Goal: Find specific page/section: Find specific page/section

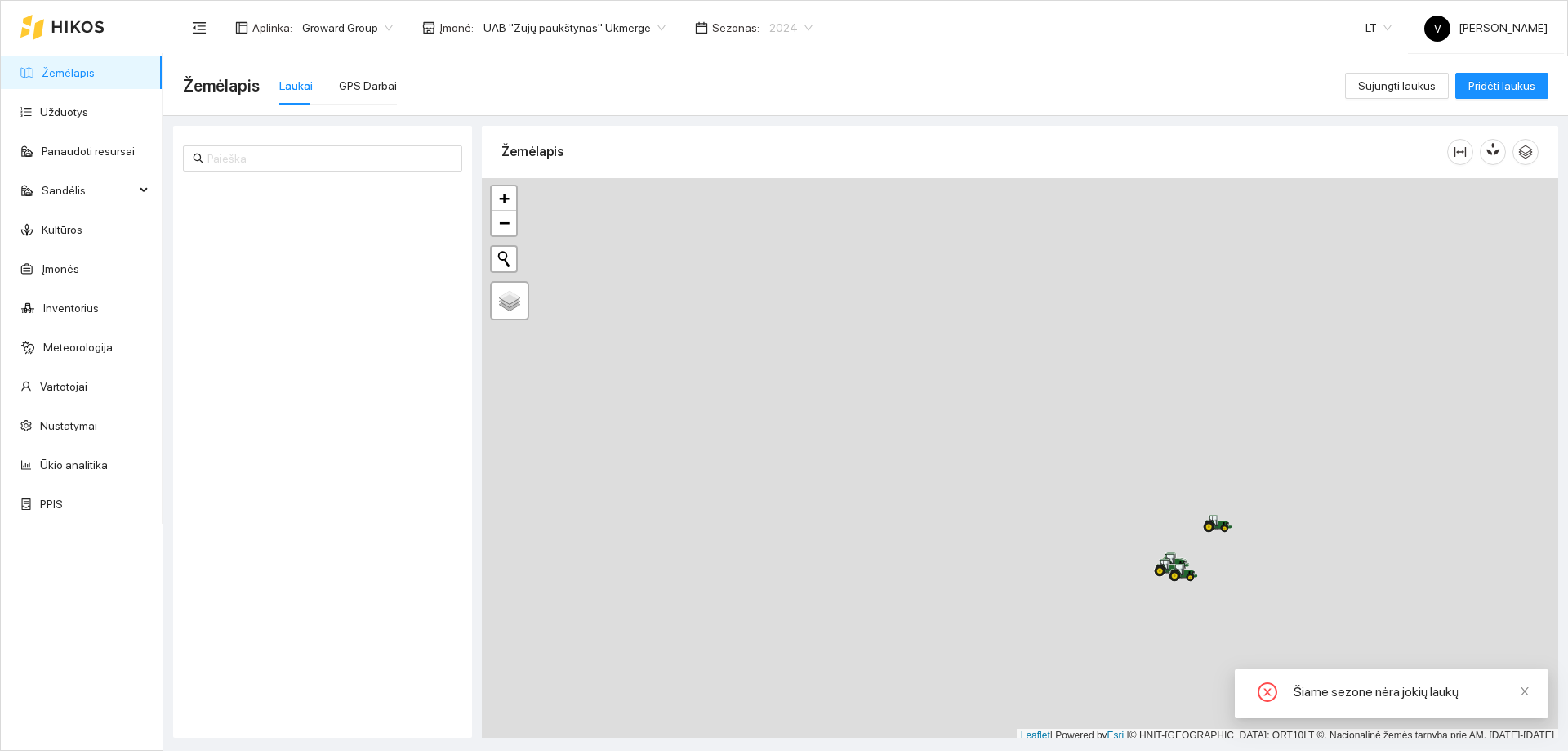
click at [779, 33] on span "2024" at bounding box center [790, 27] width 43 height 24
click at [778, 222] on div "2026" at bounding box center [771, 216] width 42 height 18
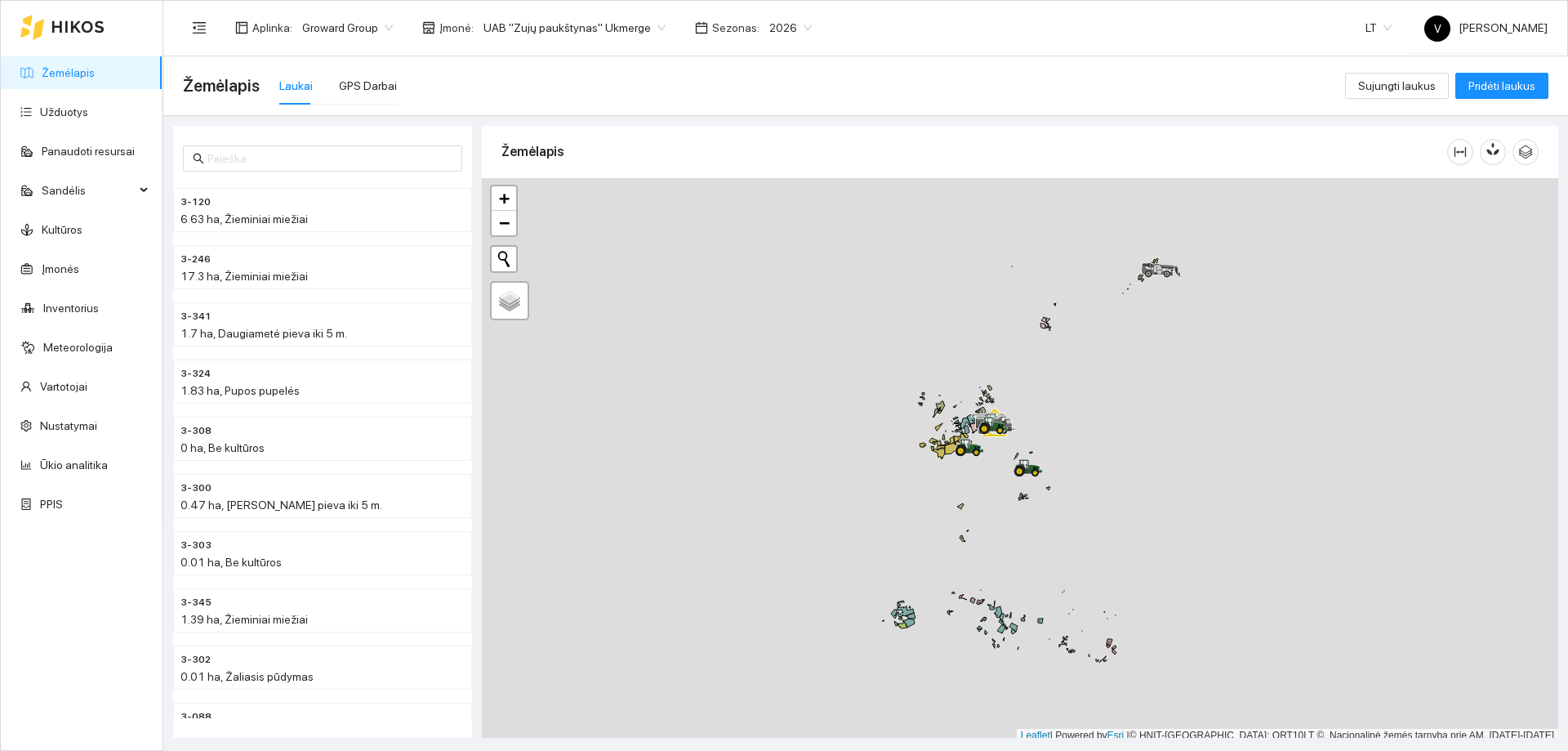
click at [645, 27] on span "UAB "Zujų paukštynas" Ukmerge" at bounding box center [574, 27] width 182 height 24
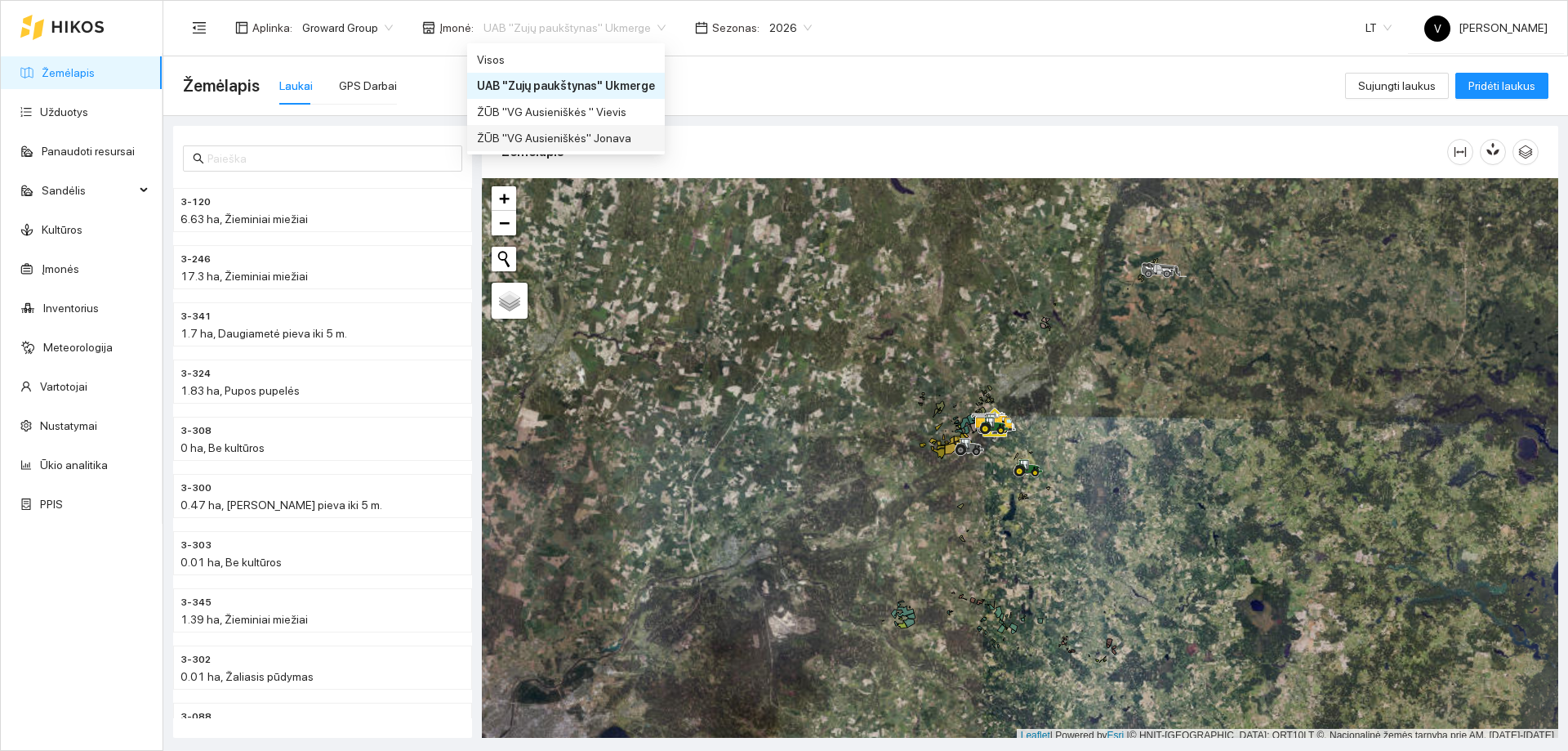
click at [617, 147] on div "ŽŪB "VG Ausieniškės" Jonava" at bounding box center [566, 138] width 178 height 18
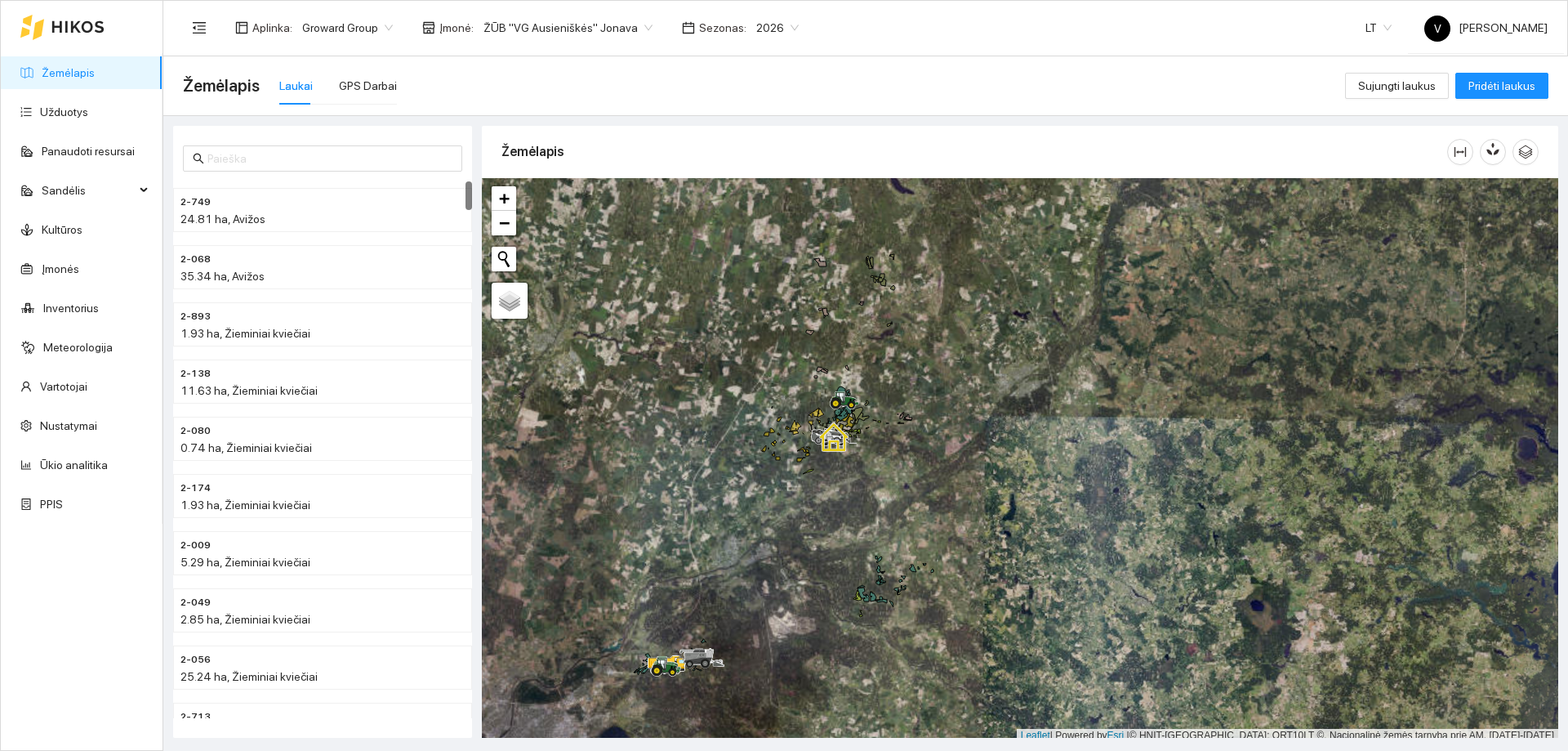
scroll to position [5, 0]
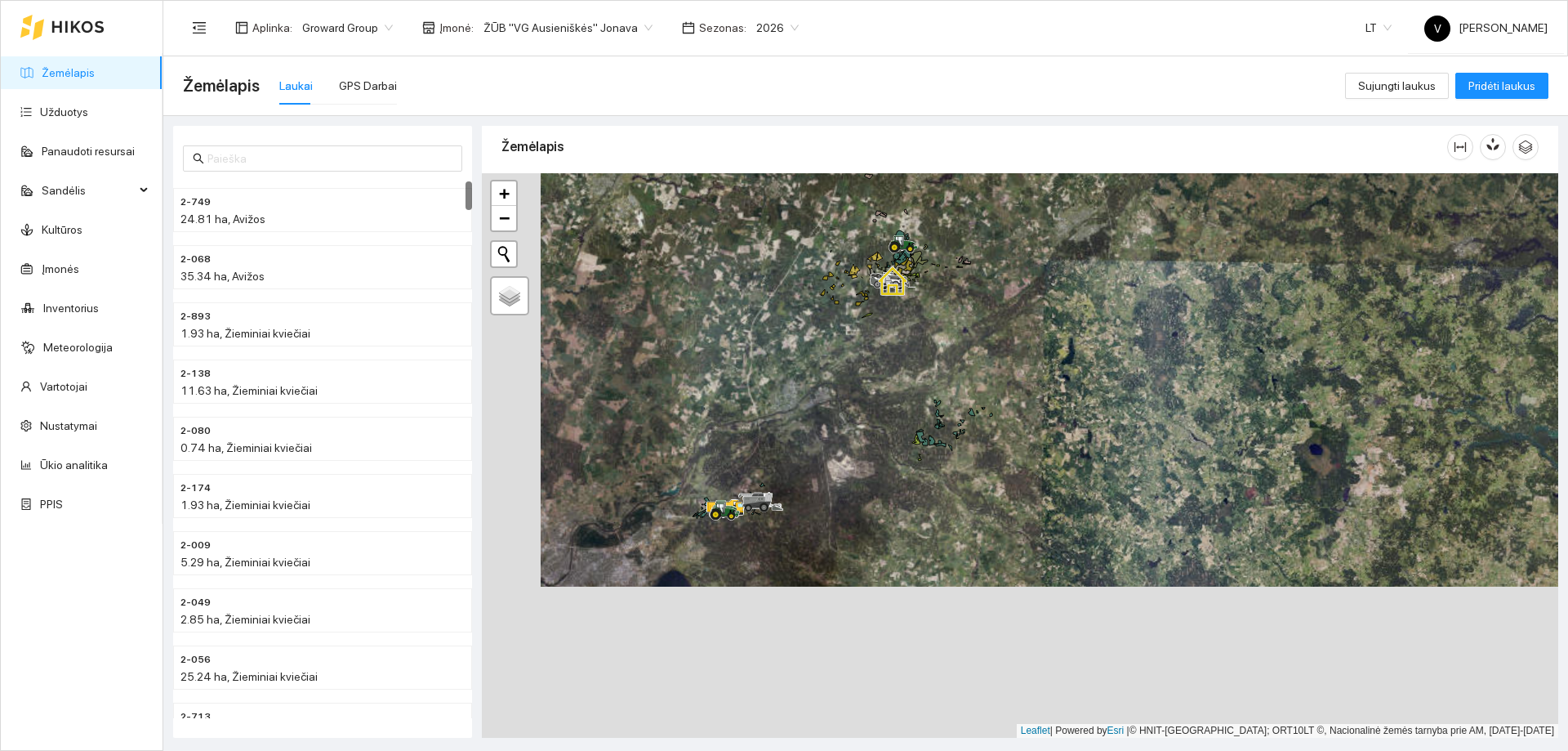
drag, startPoint x: 778, startPoint y: 560, endPoint x: 846, endPoint y: 375, distance: 197.1
click at [866, 352] on div at bounding box center [1020, 456] width 1076 height 565
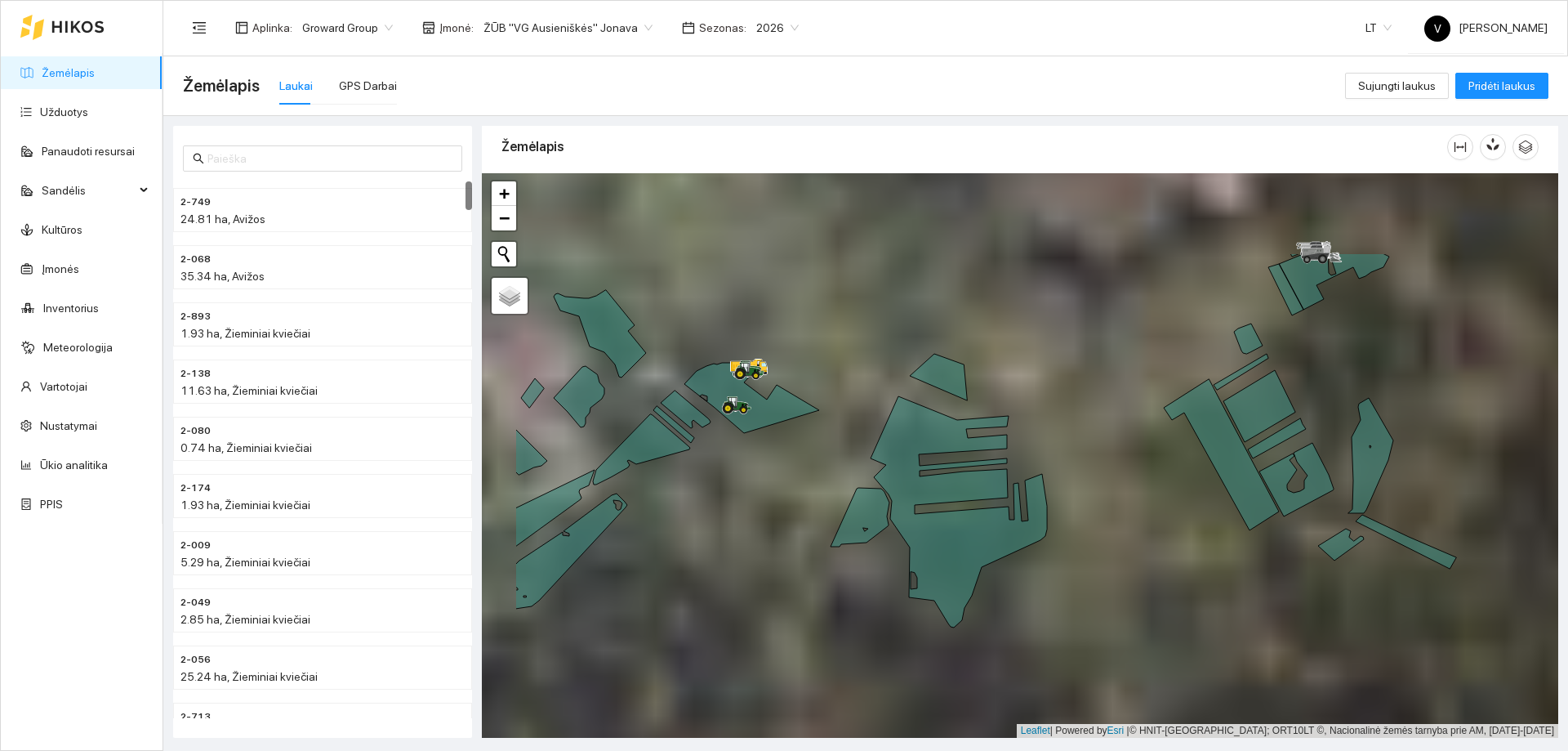
drag, startPoint x: 659, startPoint y: 407, endPoint x: 810, endPoint y: 549, distance: 207.3
click at [809, 549] on div at bounding box center [1020, 456] width 1076 height 565
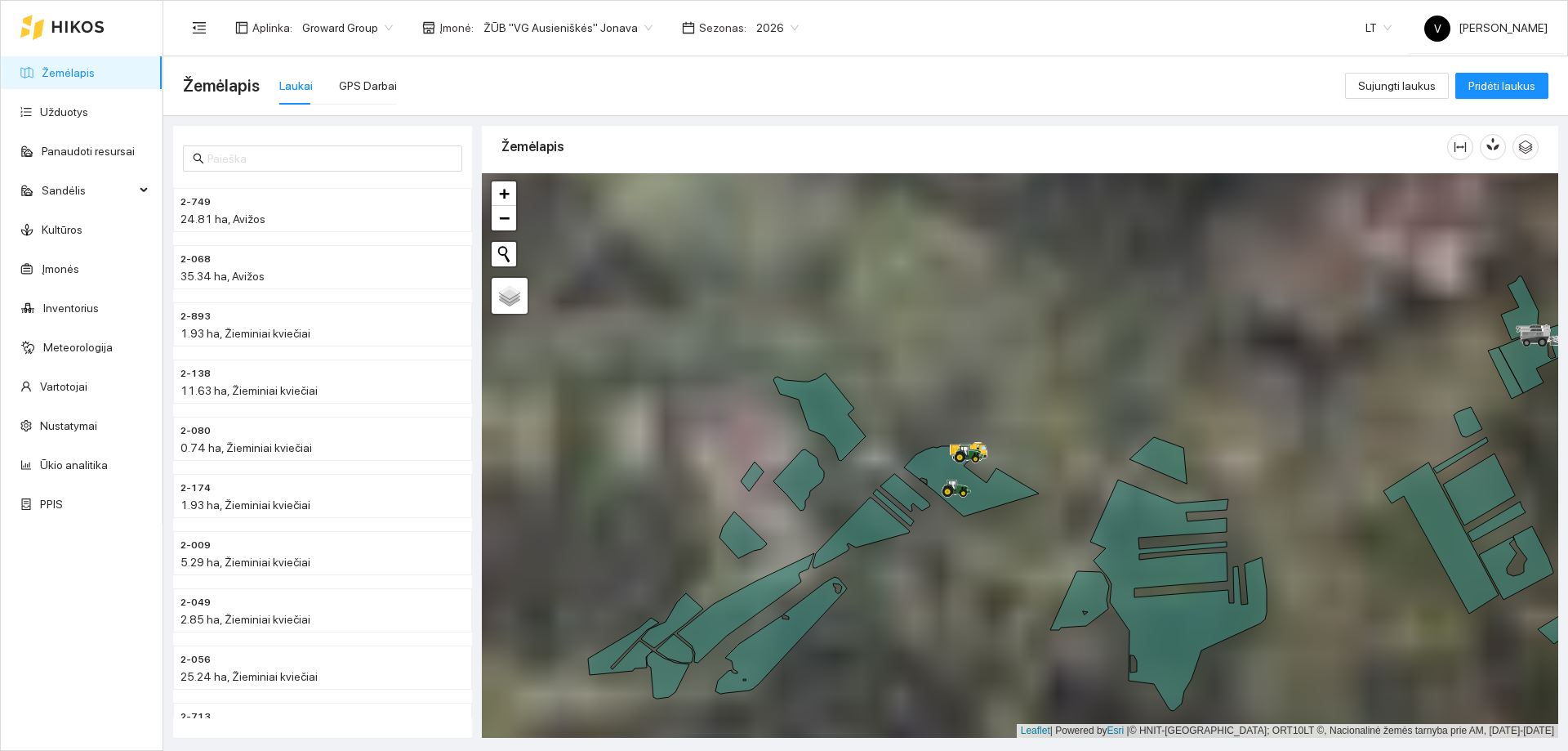
drag, startPoint x: 760, startPoint y: 458, endPoint x: 955, endPoint y: 531, distance: 208.2
click at [961, 535] on div at bounding box center [1020, 456] width 1076 height 565
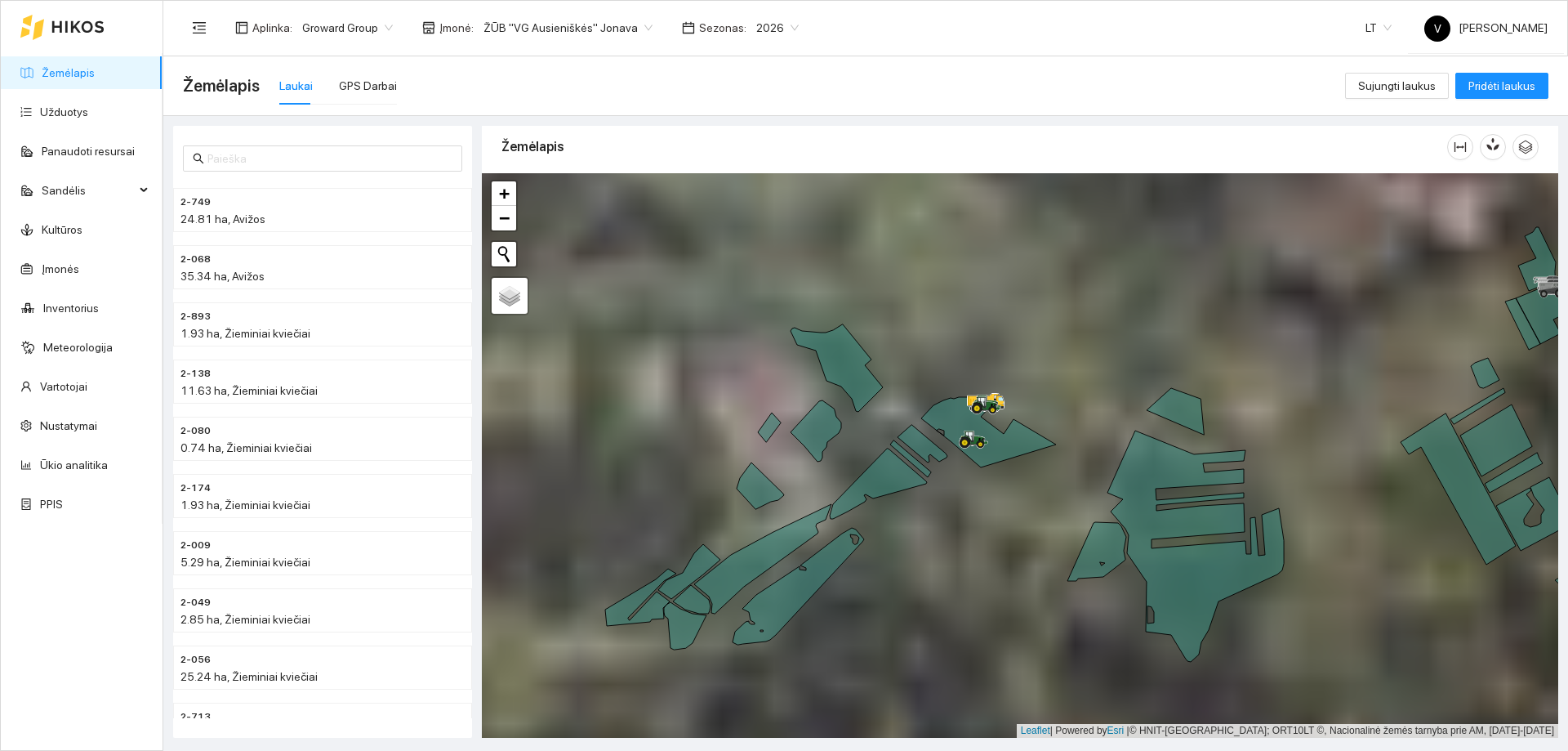
drag, startPoint x: 945, startPoint y: 524, endPoint x: 968, endPoint y: 469, distance: 59.6
click at [968, 469] on div at bounding box center [1020, 456] width 1076 height 565
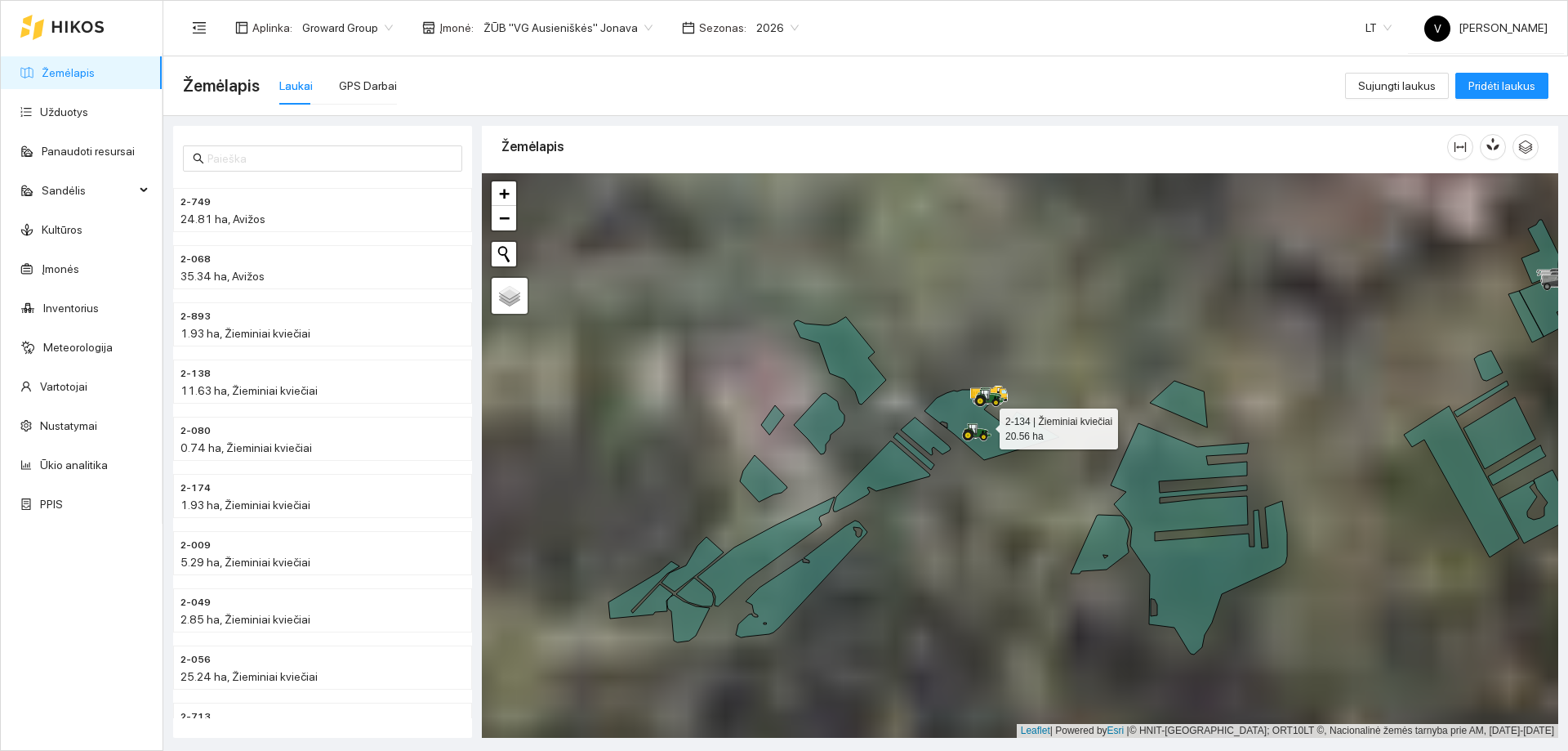
click at [1013, 448] on icon at bounding box center [992, 424] width 135 height 70
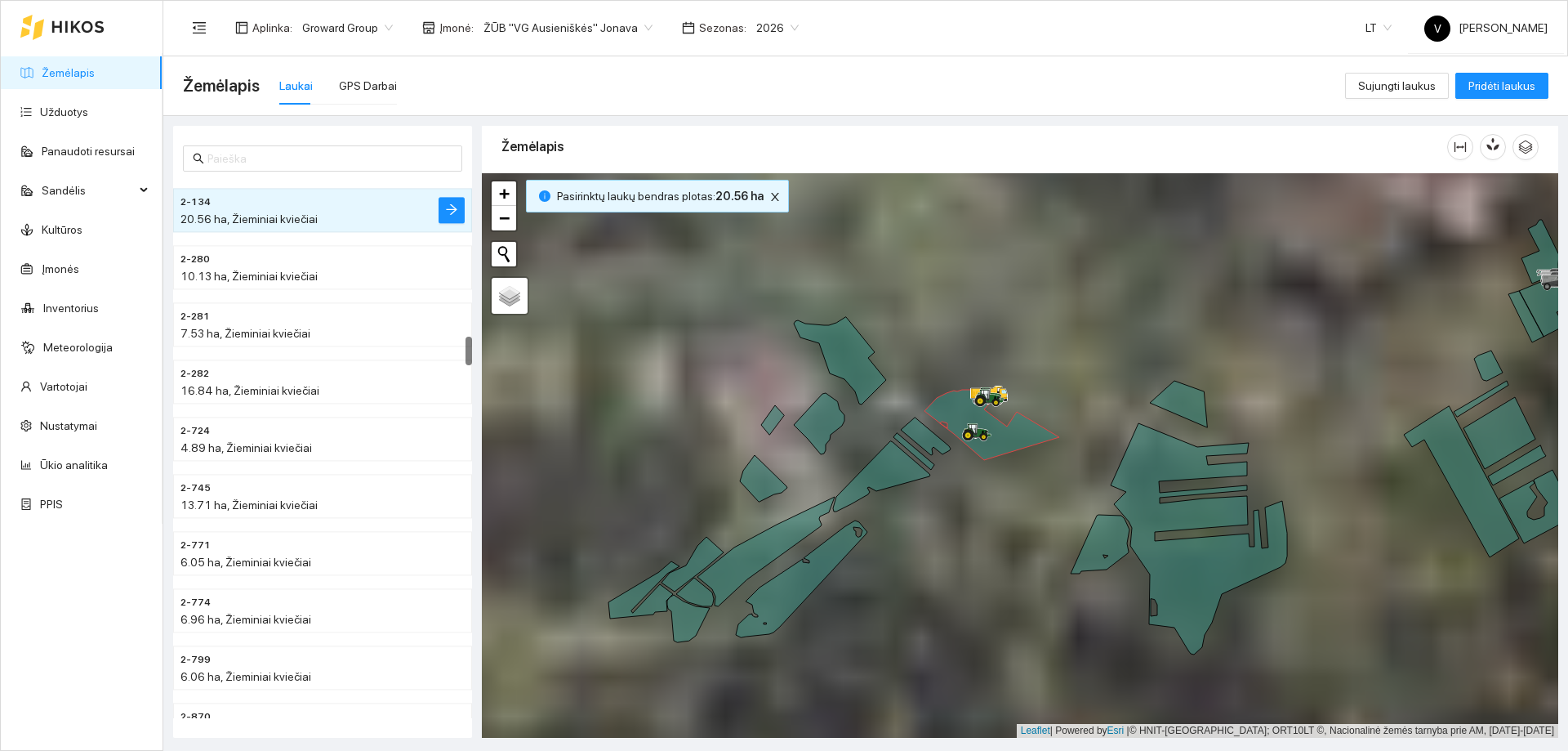
click at [935, 451] on div at bounding box center [1020, 456] width 1076 height 565
click at [923, 443] on icon at bounding box center [926, 436] width 50 height 38
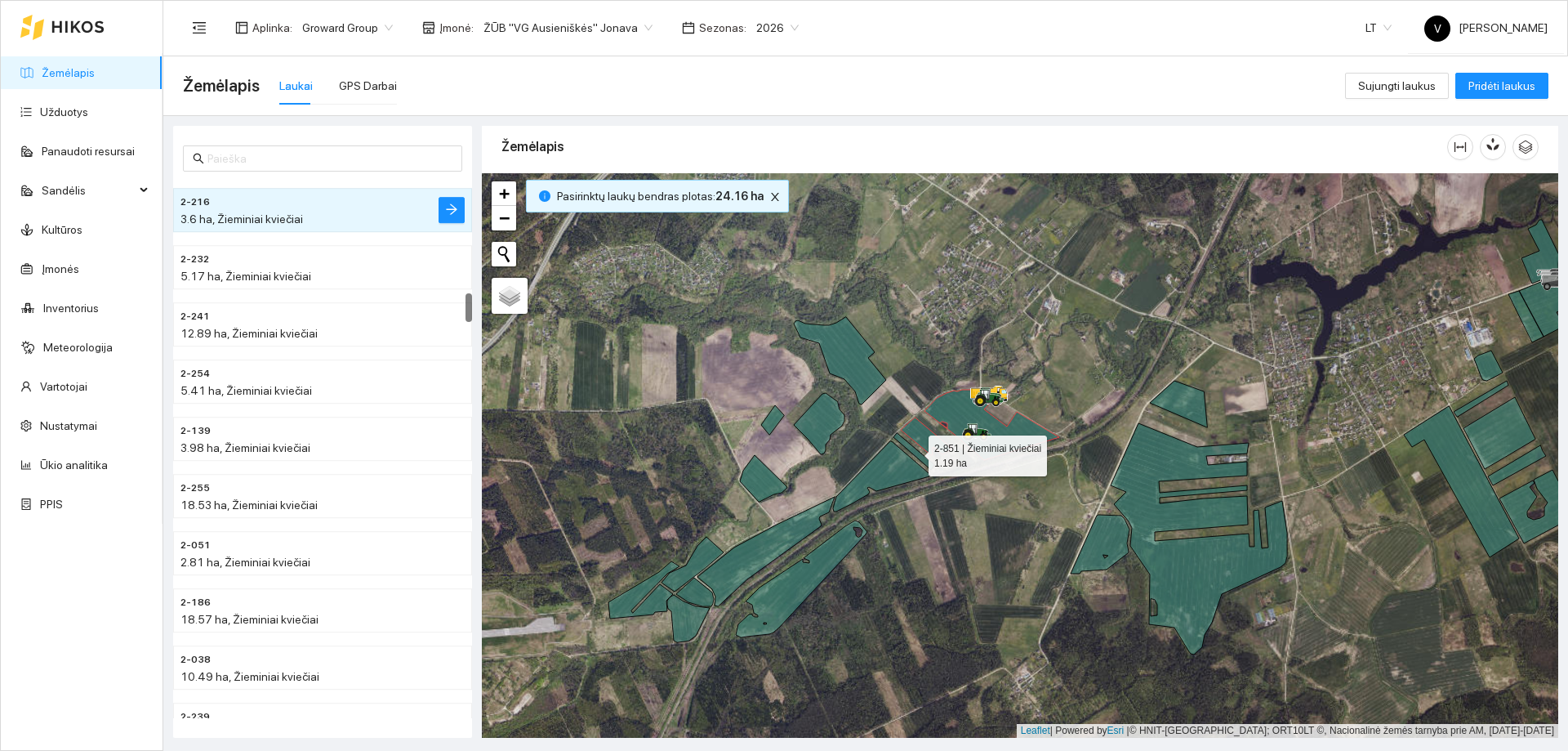
click at [917, 453] on icon at bounding box center [914, 451] width 40 height 37
click at [887, 468] on icon at bounding box center [881, 476] width 97 height 70
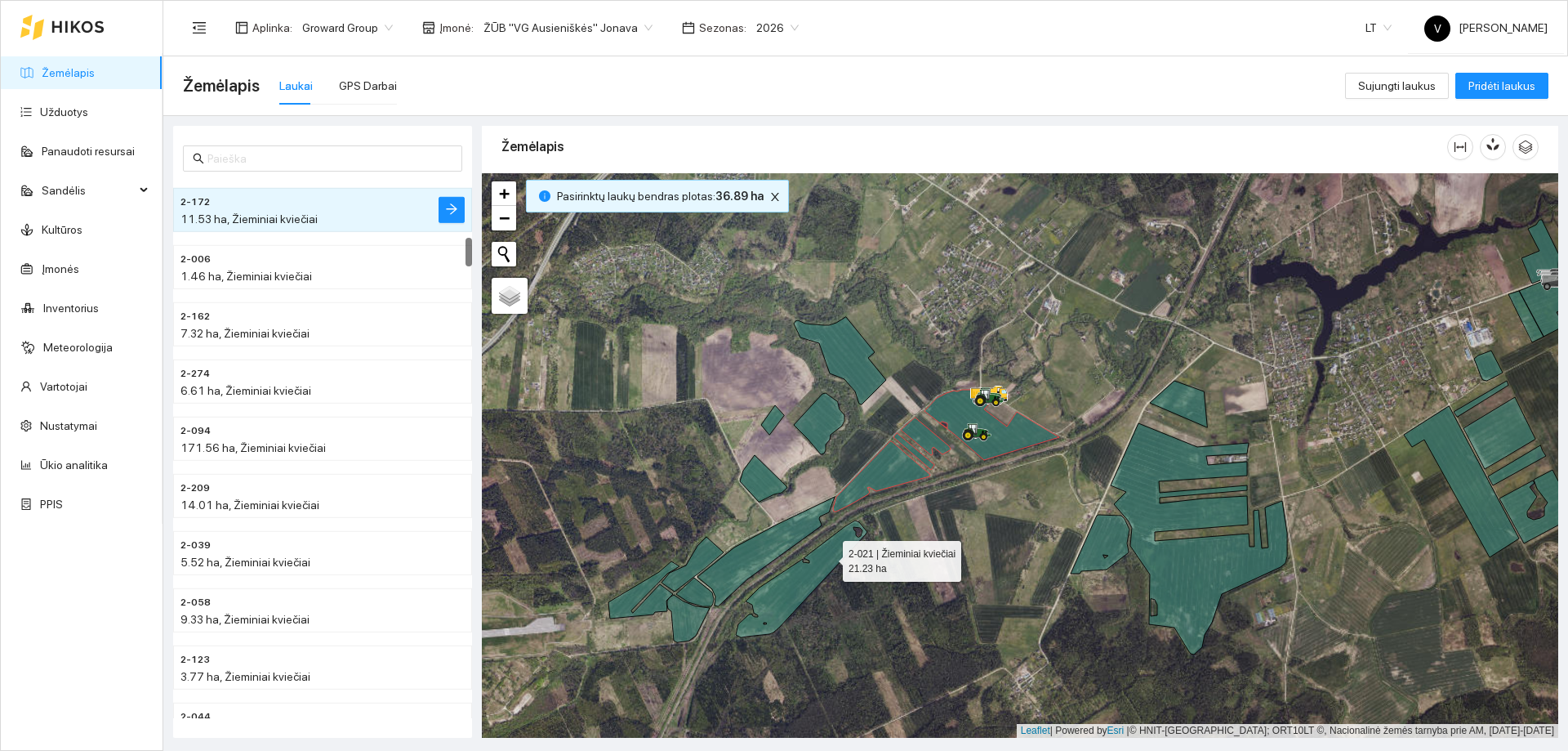
click at [828, 558] on icon at bounding box center [801, 578] width 131 height 117
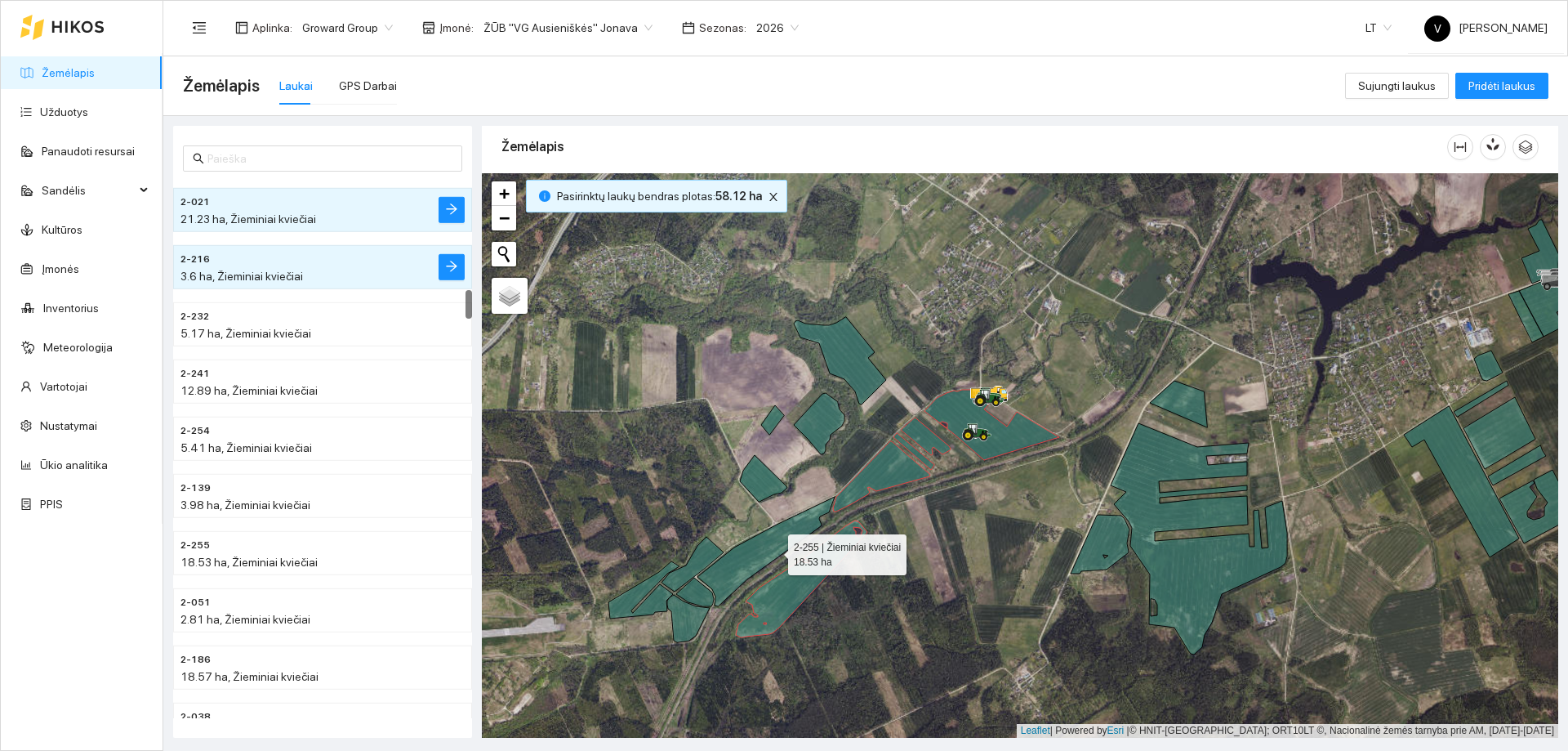
click at [773, 550] on icon at bounding box center [766, 551] width 137 height 110
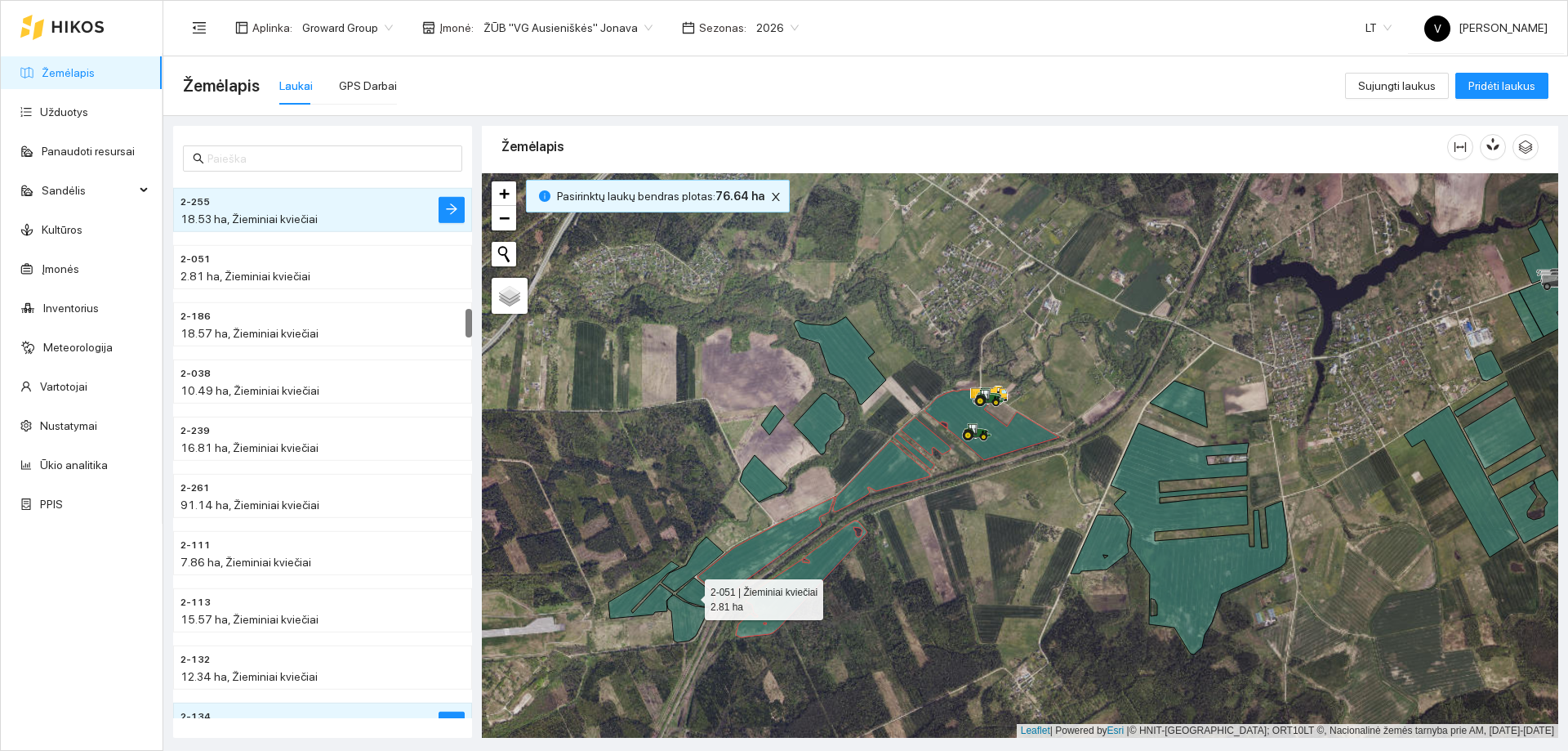
click at [690, 596] on icon at bounding box center [695, 592] width 38 height 29
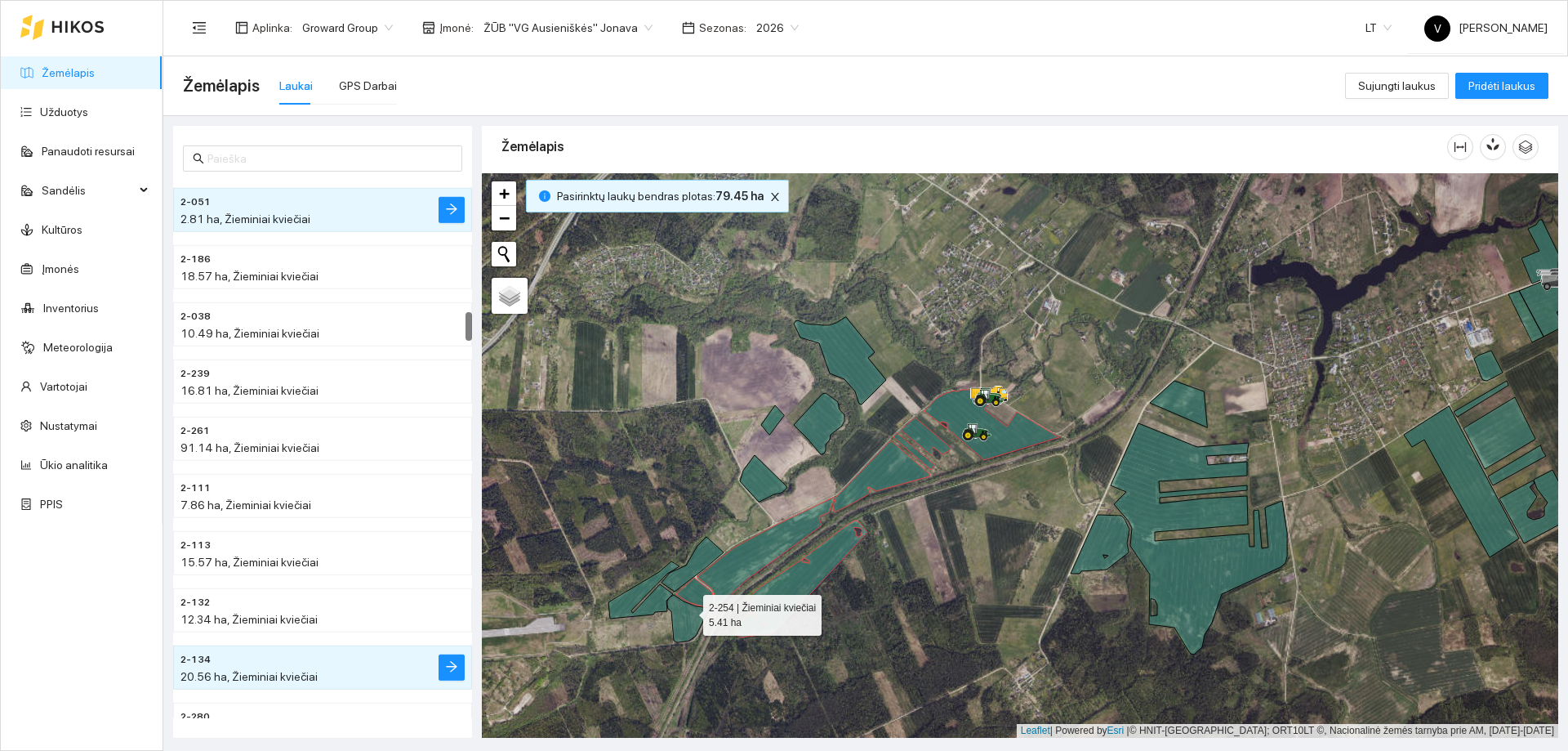
click at [686, 618] on icon at bounding box center [688, 618] width 42 height 47
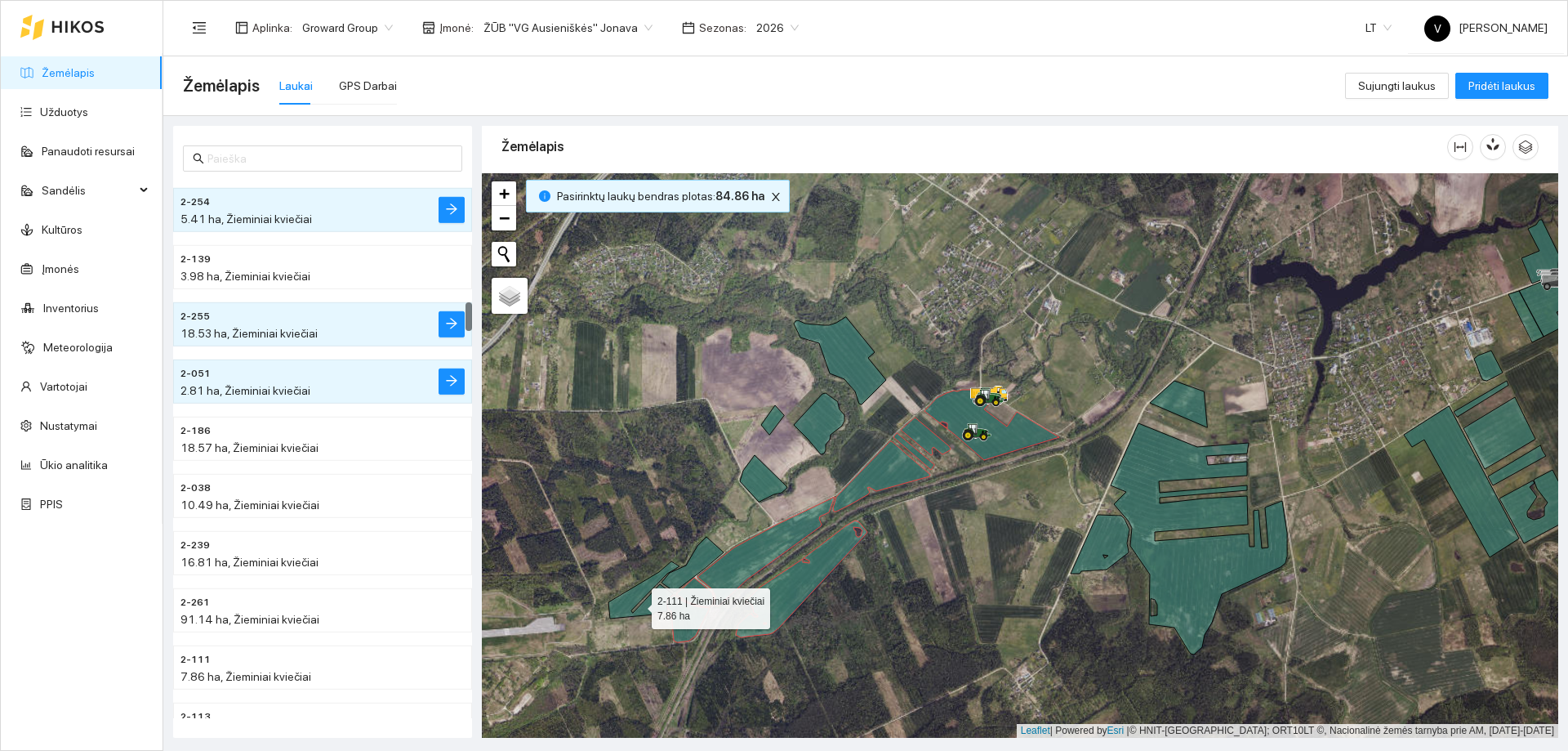
click at [637, 603] on icon at bounding box center [644, 589] width 71 height 57
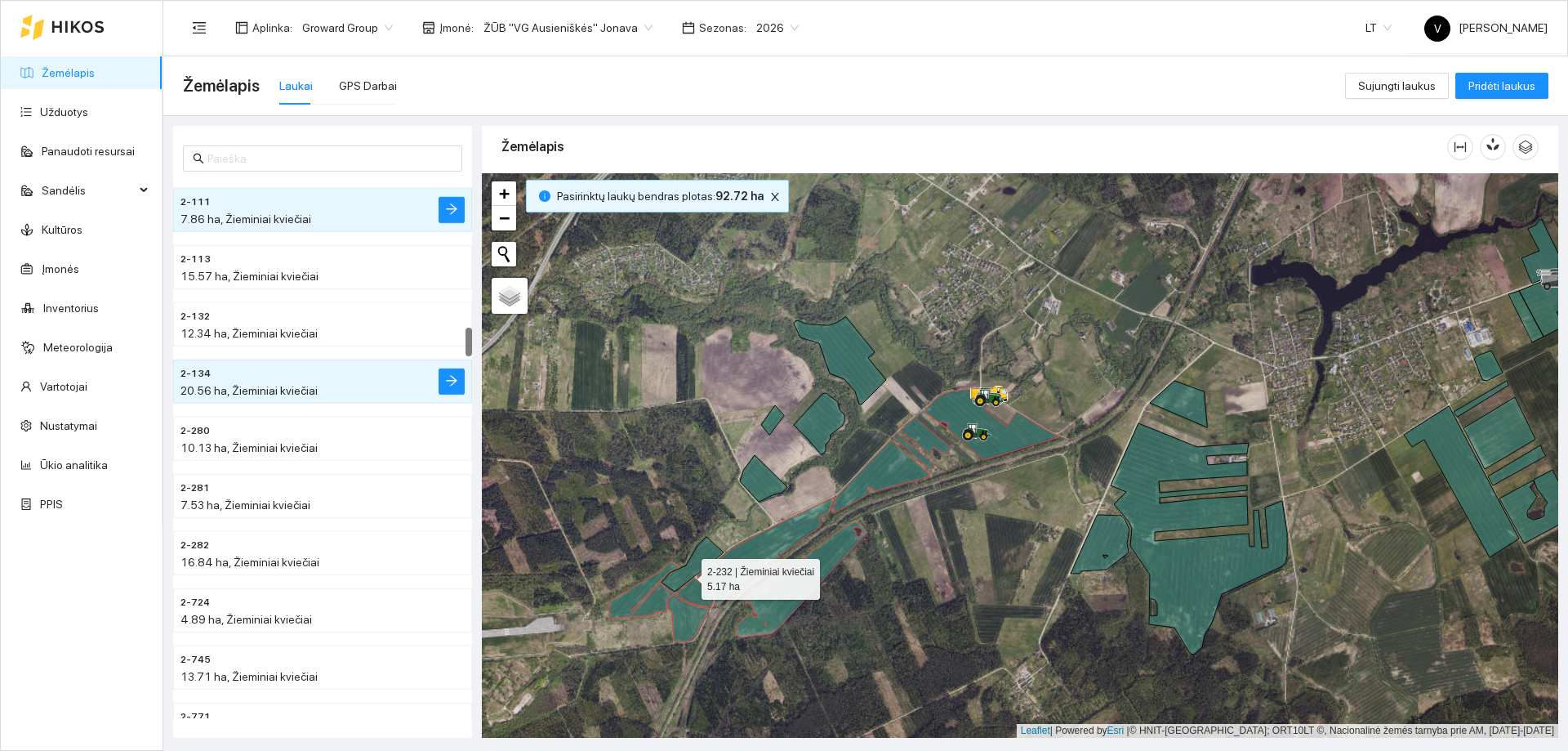
click at [687, 575] on icon at bounding box center [692, 564] width 62 height 55
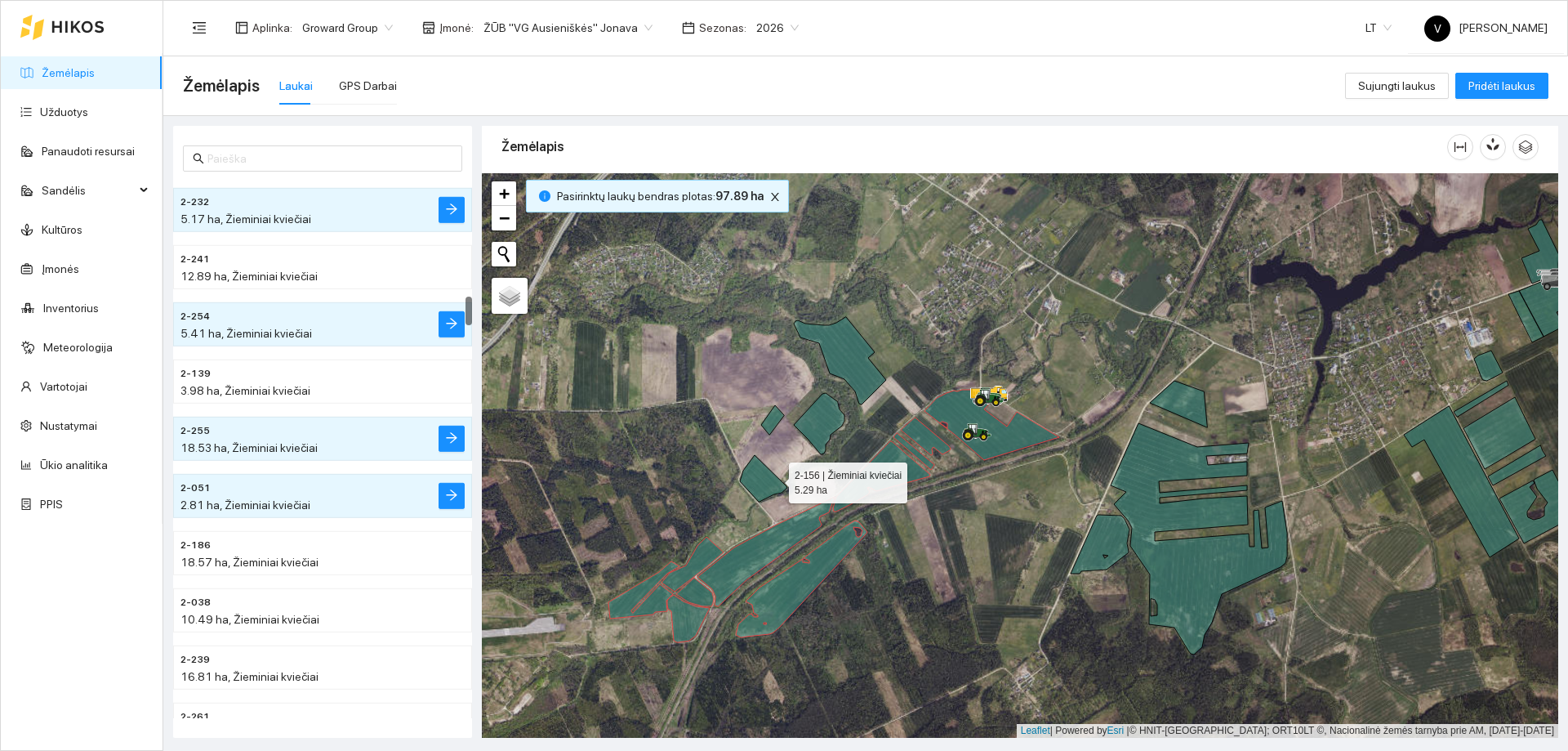
click at [771, 482] on icon at bounding box center [763, 478] width 47 height 46
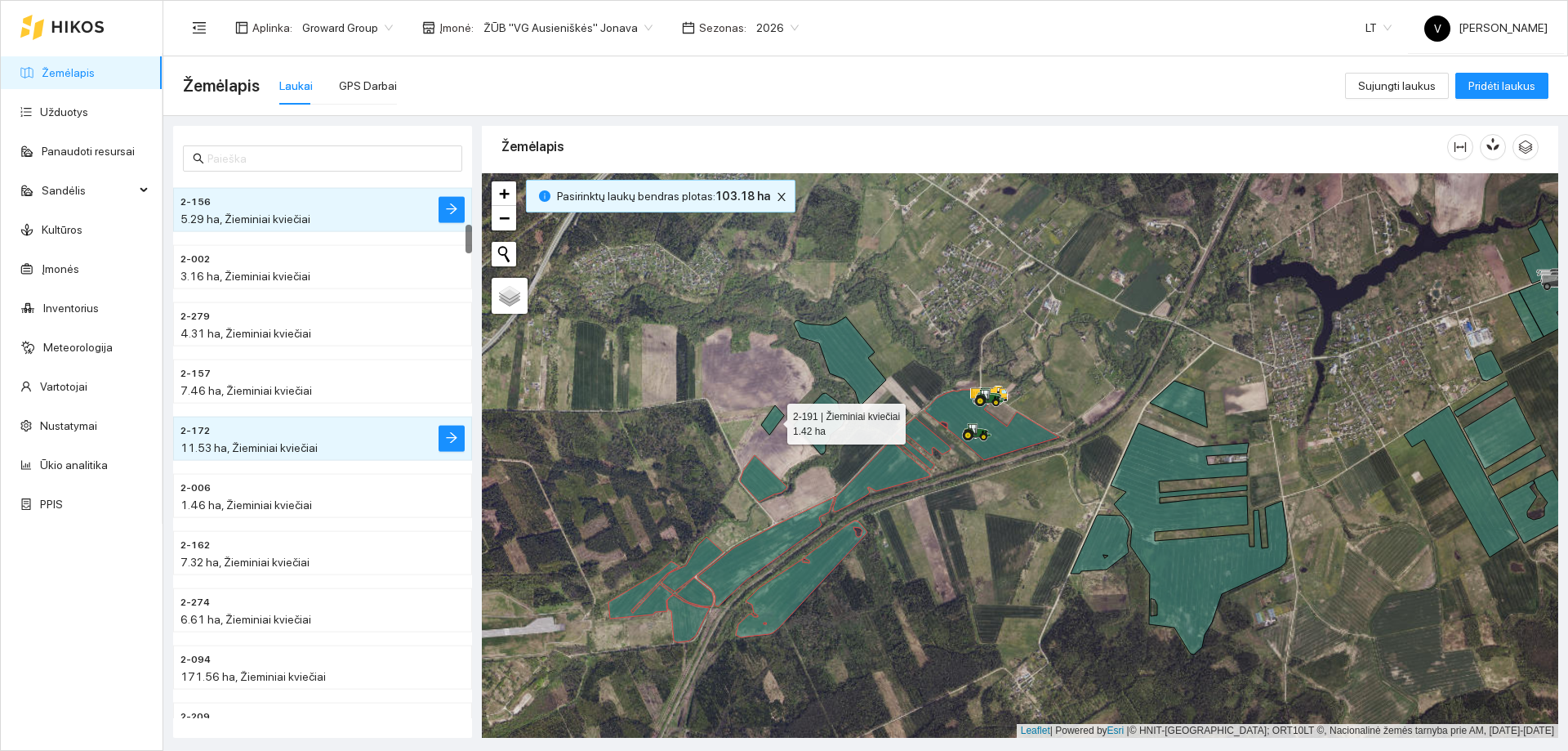
click at [772, 427] on icon at bounding box center [773, 419] width 23 height 30
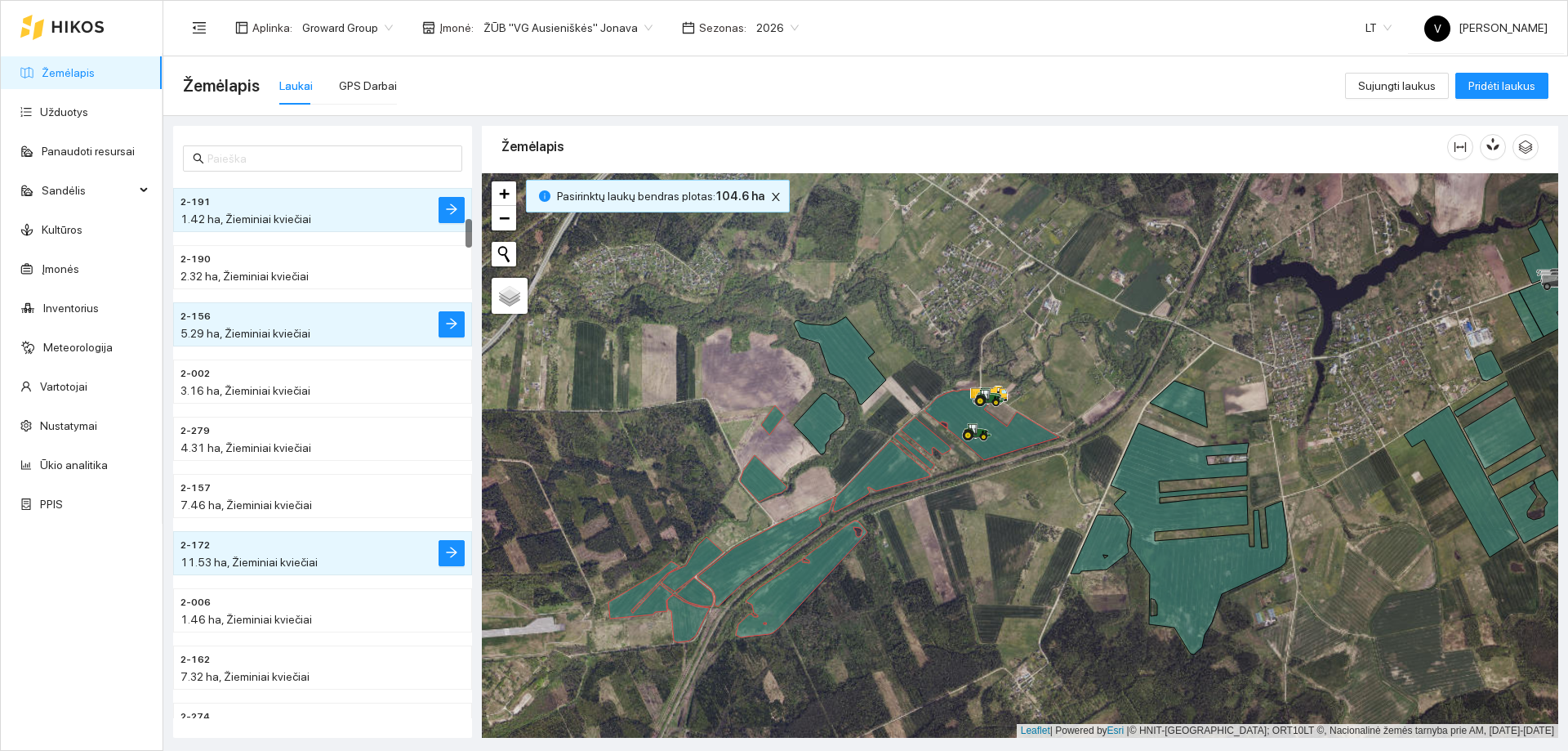
click at [818, 417] on icon at bounding box center [819, 424] width 51 height 62
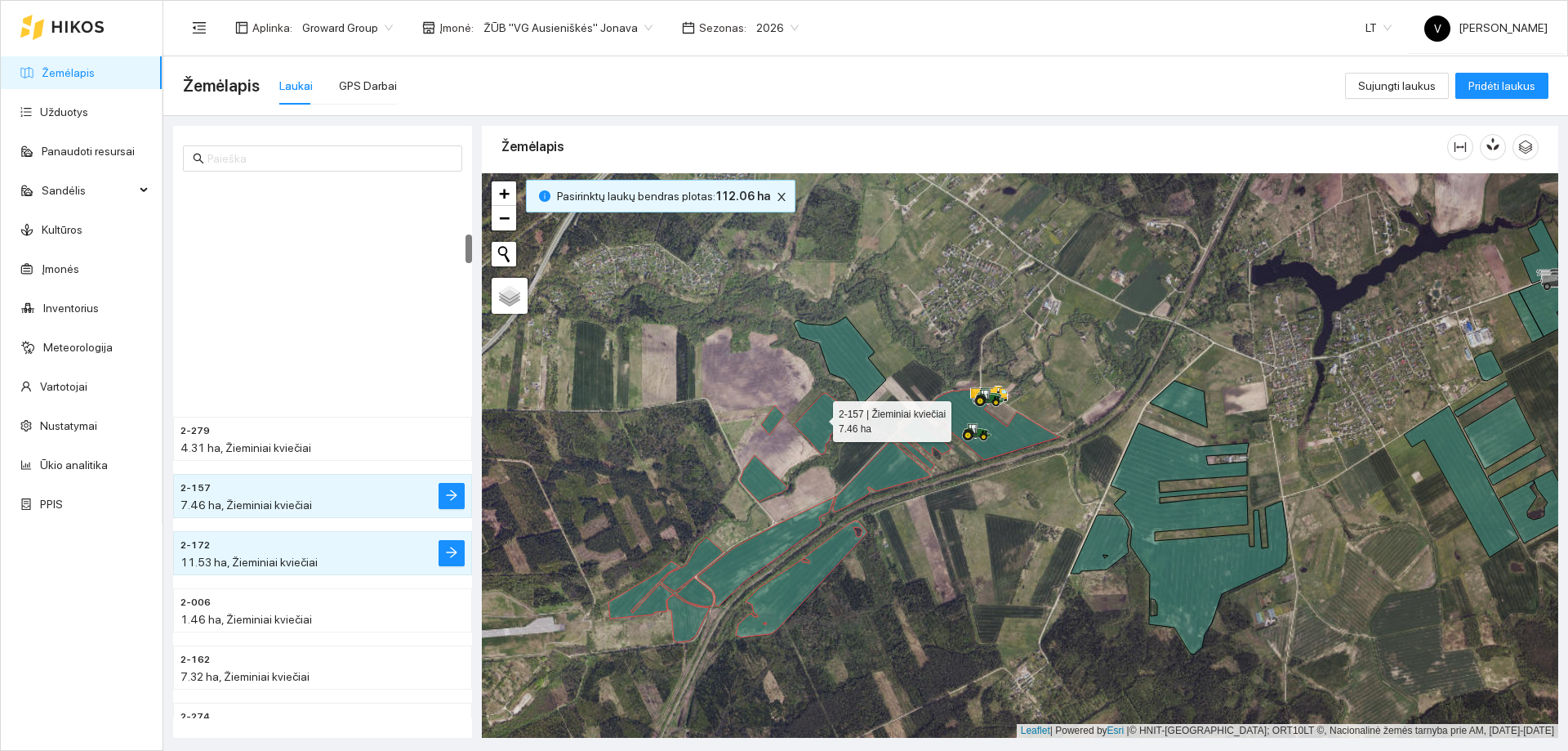
scroll to position [972, 0]
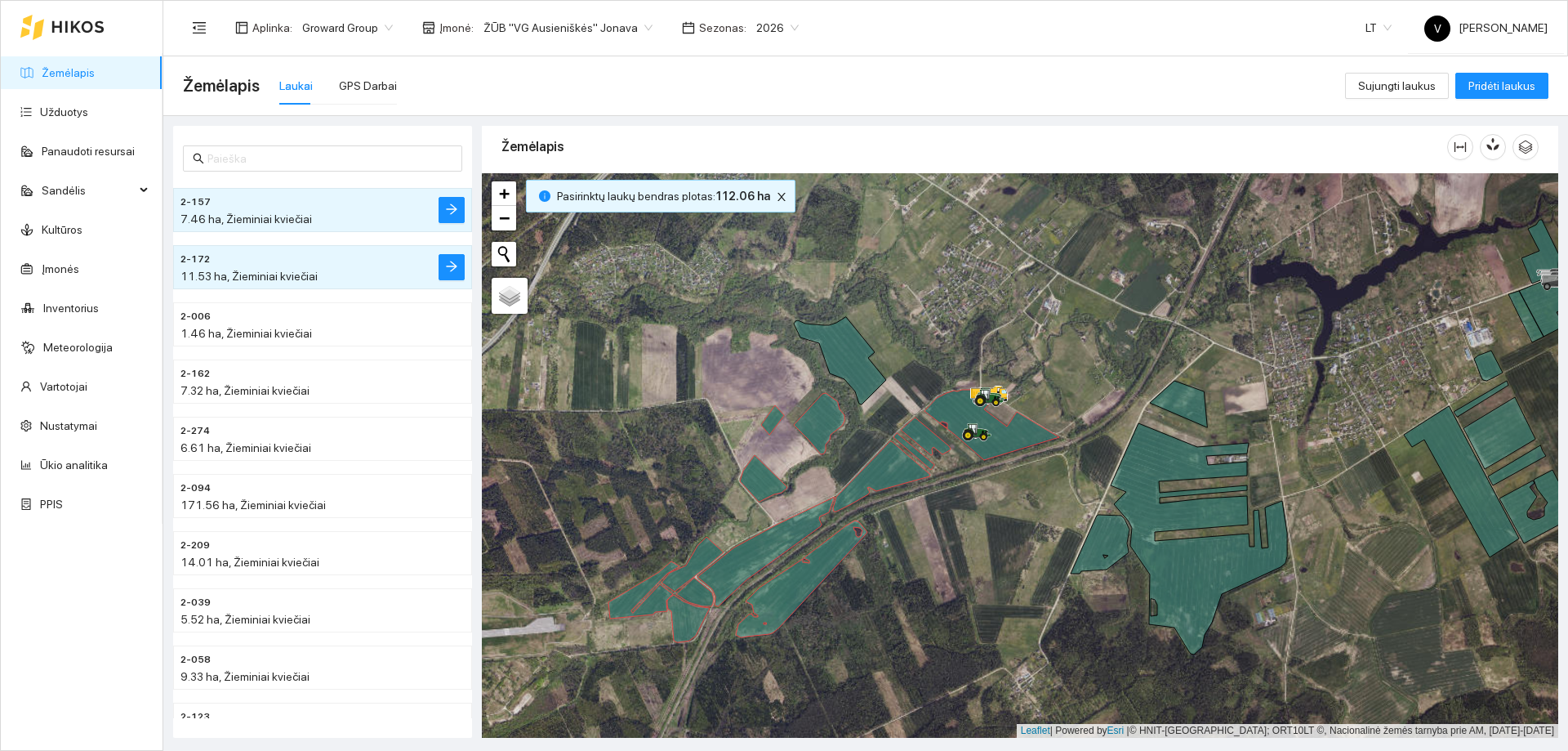
click at [815, 355] on div at bounding box center [1020, 456] width 1076 height 565
click at [830, 353] on icon at bounding box center [840, 361] width 93 height 88
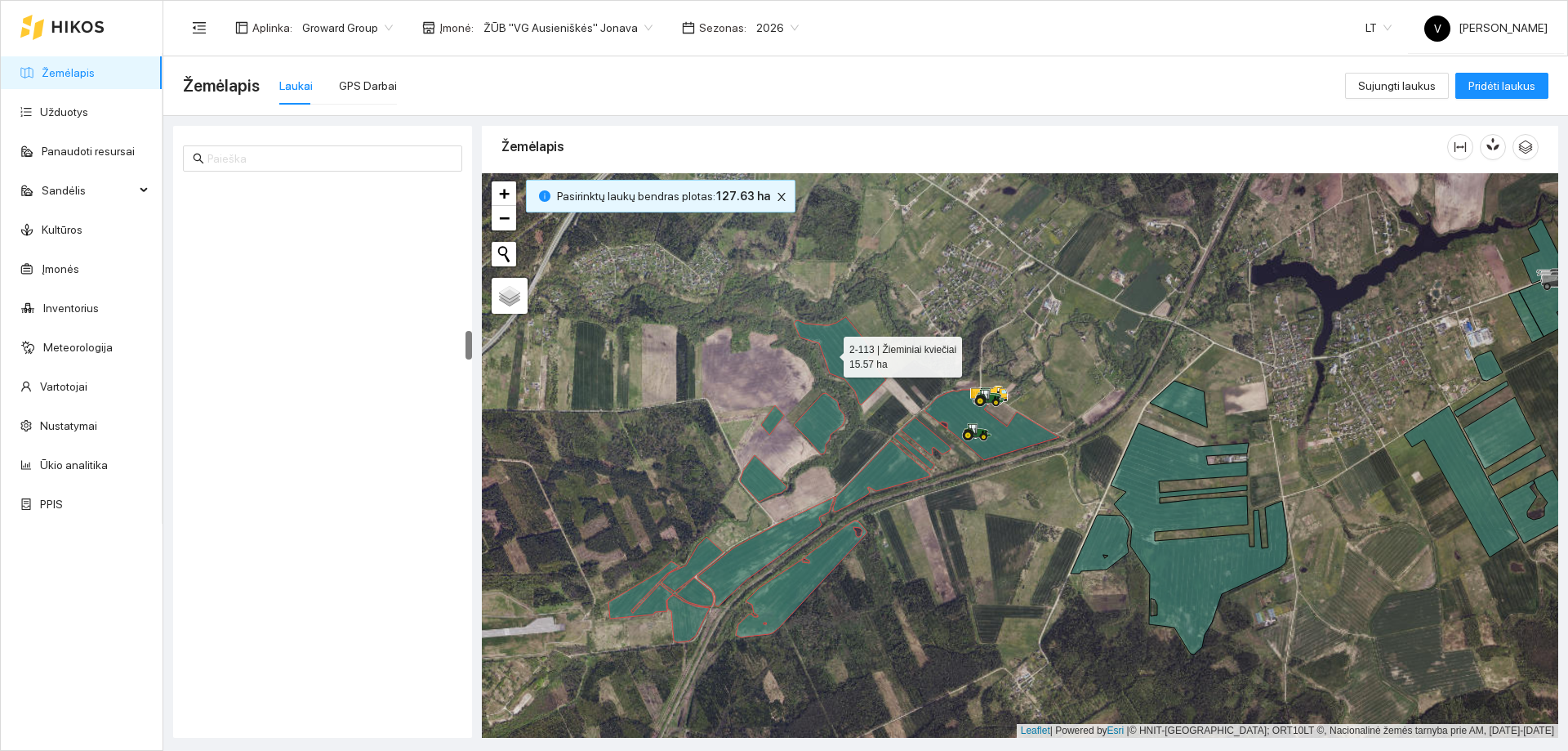
scroll to position [2744, 0]
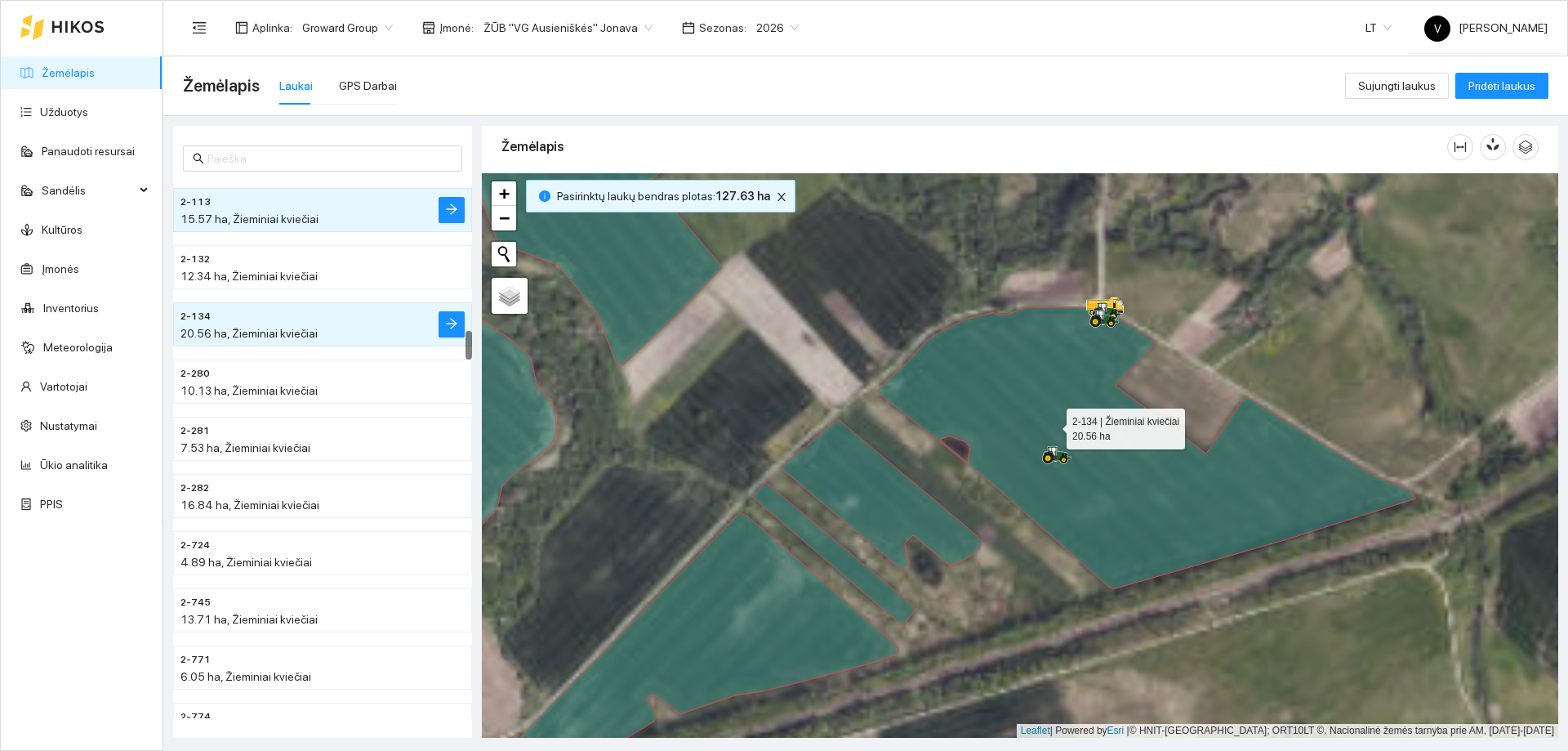
drag, startPoint x: 1061, startPoint y: 408, endPoint x: 1042, endPoint y: 448, distance: 44.3
click at [1042, 448] on icon at bounding box center [1146, 448] width 540 height 282
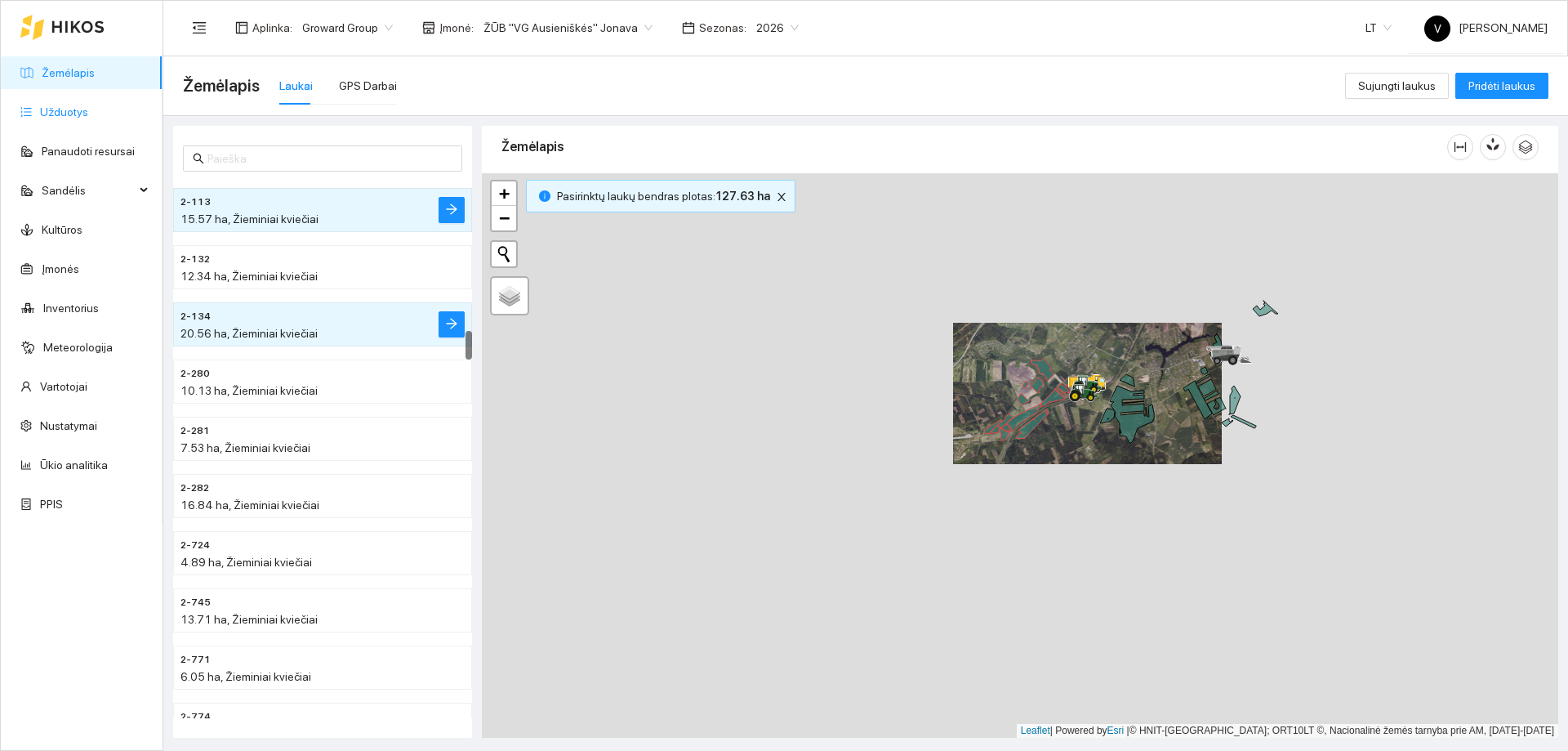
click at [66, 119] on link "Užduotys" at bounding box center [65, 112] width 48 height 13
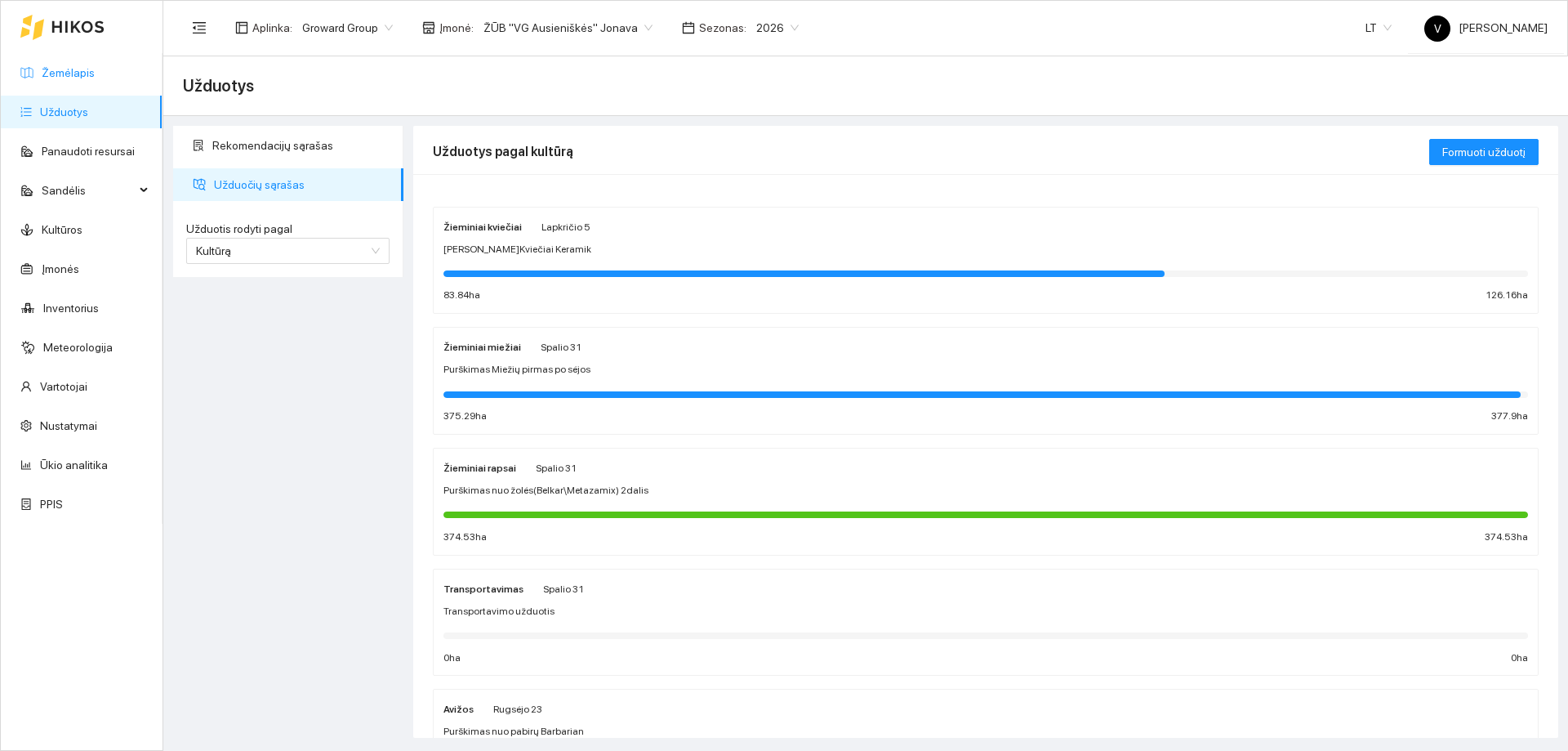
click at [62, 73] on link "Žemėlapis" at bounding box center [67, 73] width 53 height 13
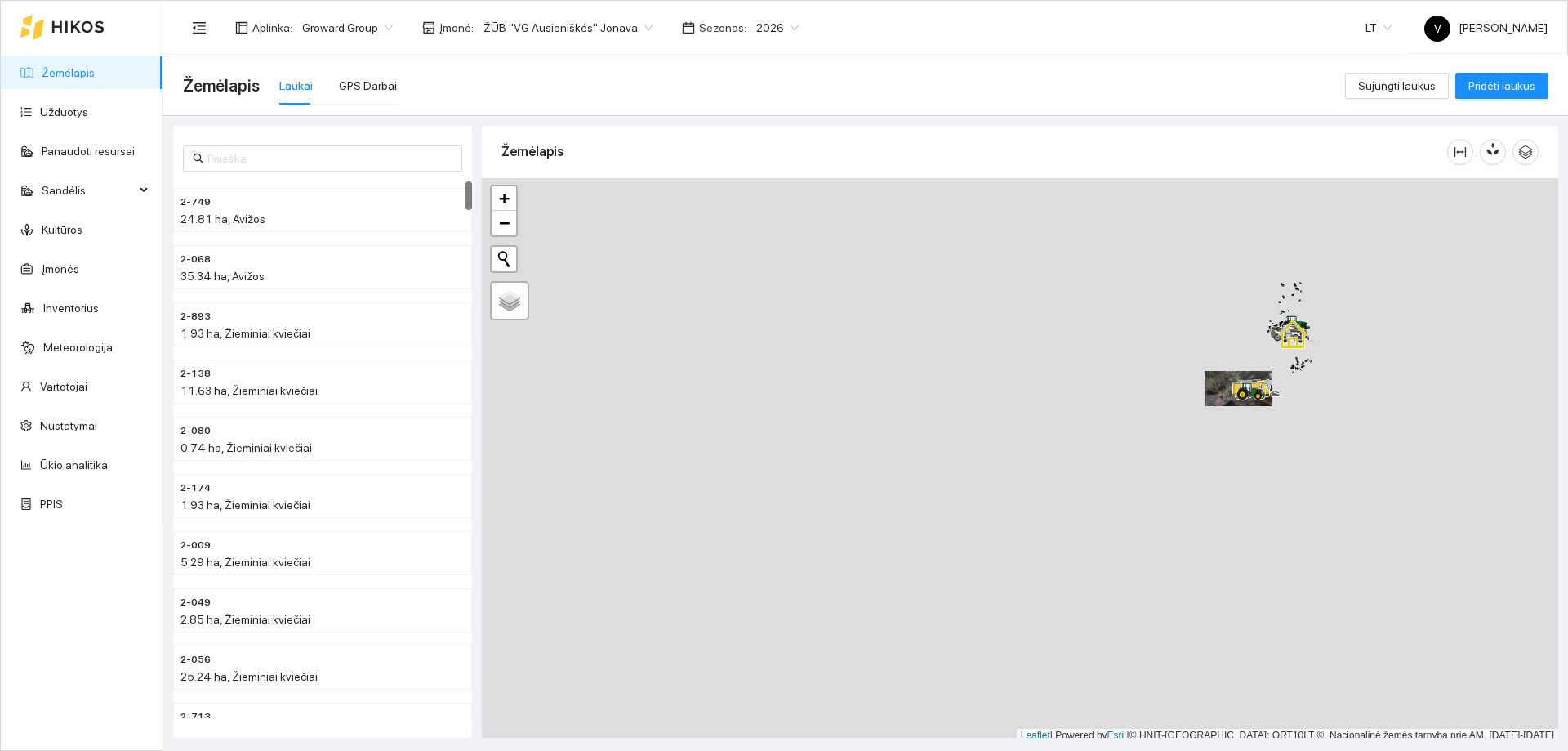
scroll to position [5, 0]
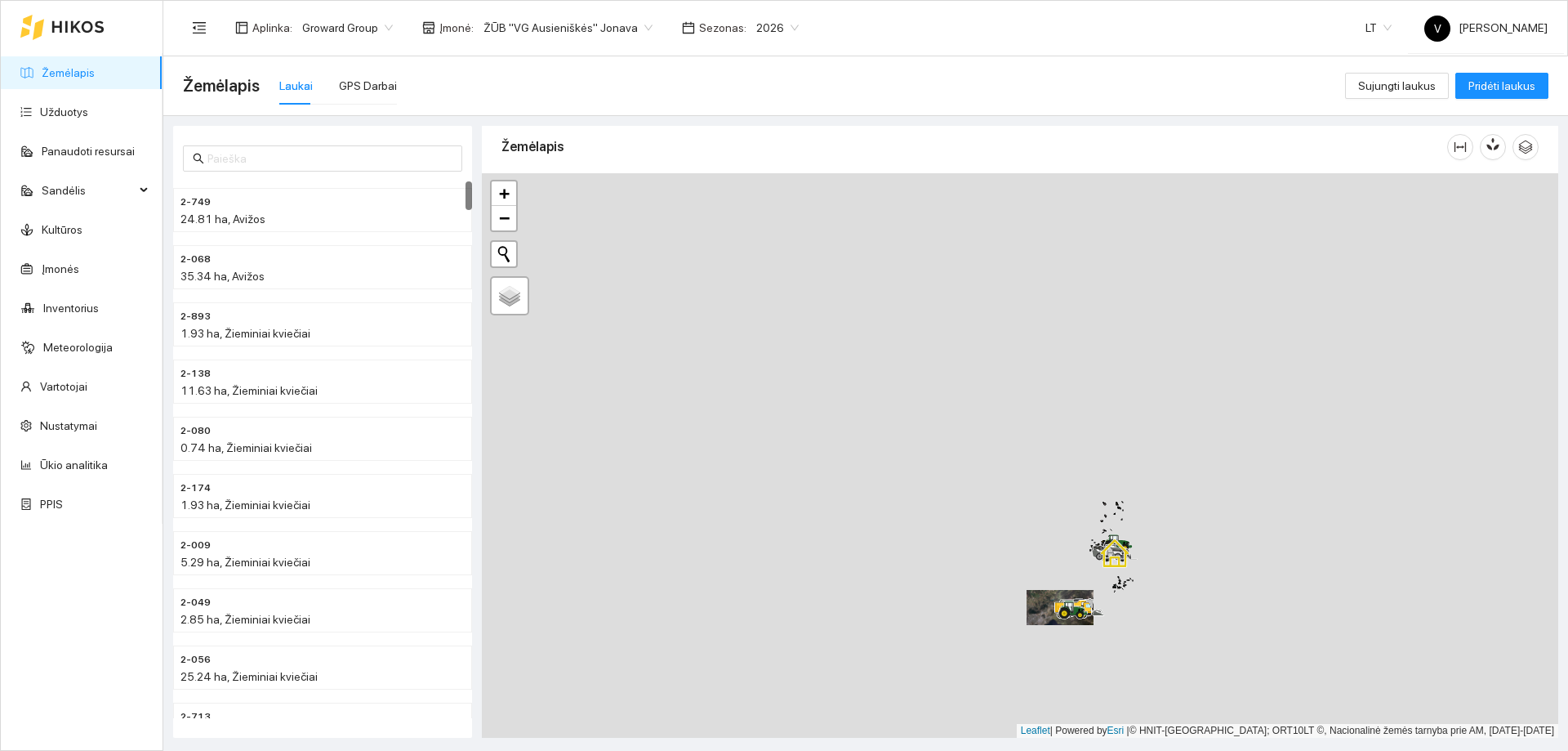
drag, startPoint x: 1318, startPoint y: 332, endPoint x: 1138, endPoint y: 559, distance: 289.7
click at [1138, 559] on div at bounding box center [1020, 456] width 1076 height 565
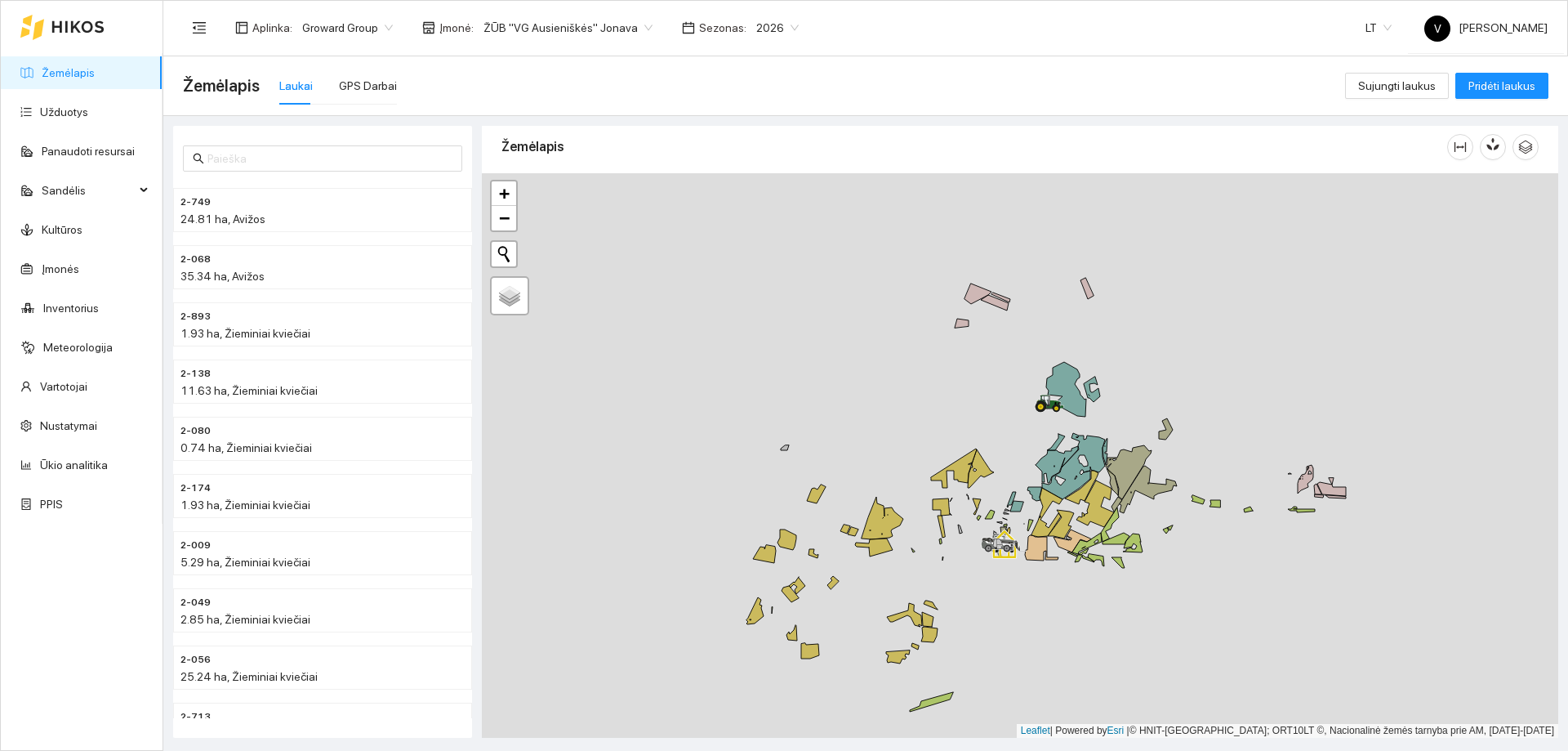
click at [632, 29] on span "ŽŪB "VG Ausieniškės" Jonava" at bounding box center [568, 27] width 169 height 24
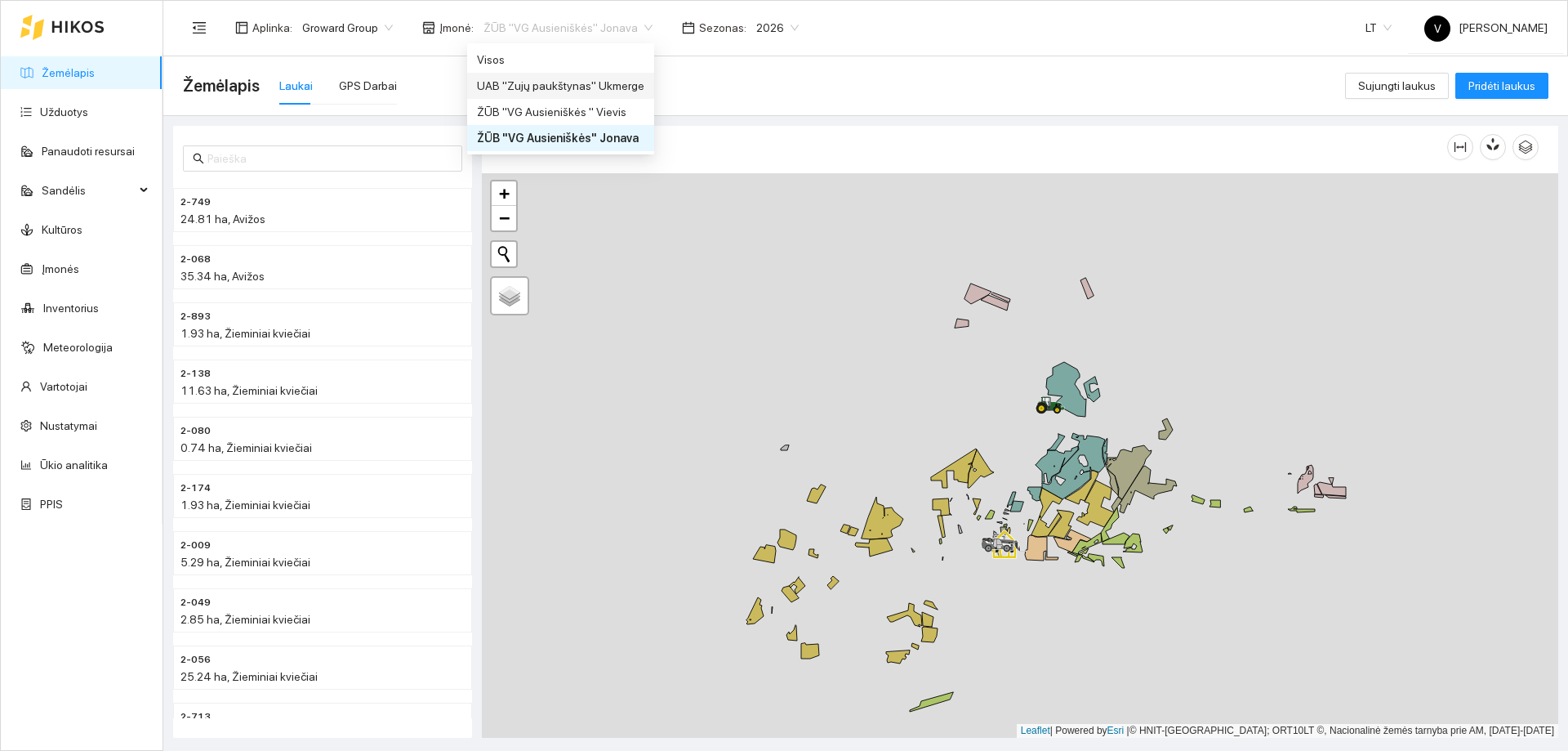
click at [598, 76] on div "UAB "Zujų paukštynas" Ukmerge" at bounding box center [561, 85] width 187 height 26
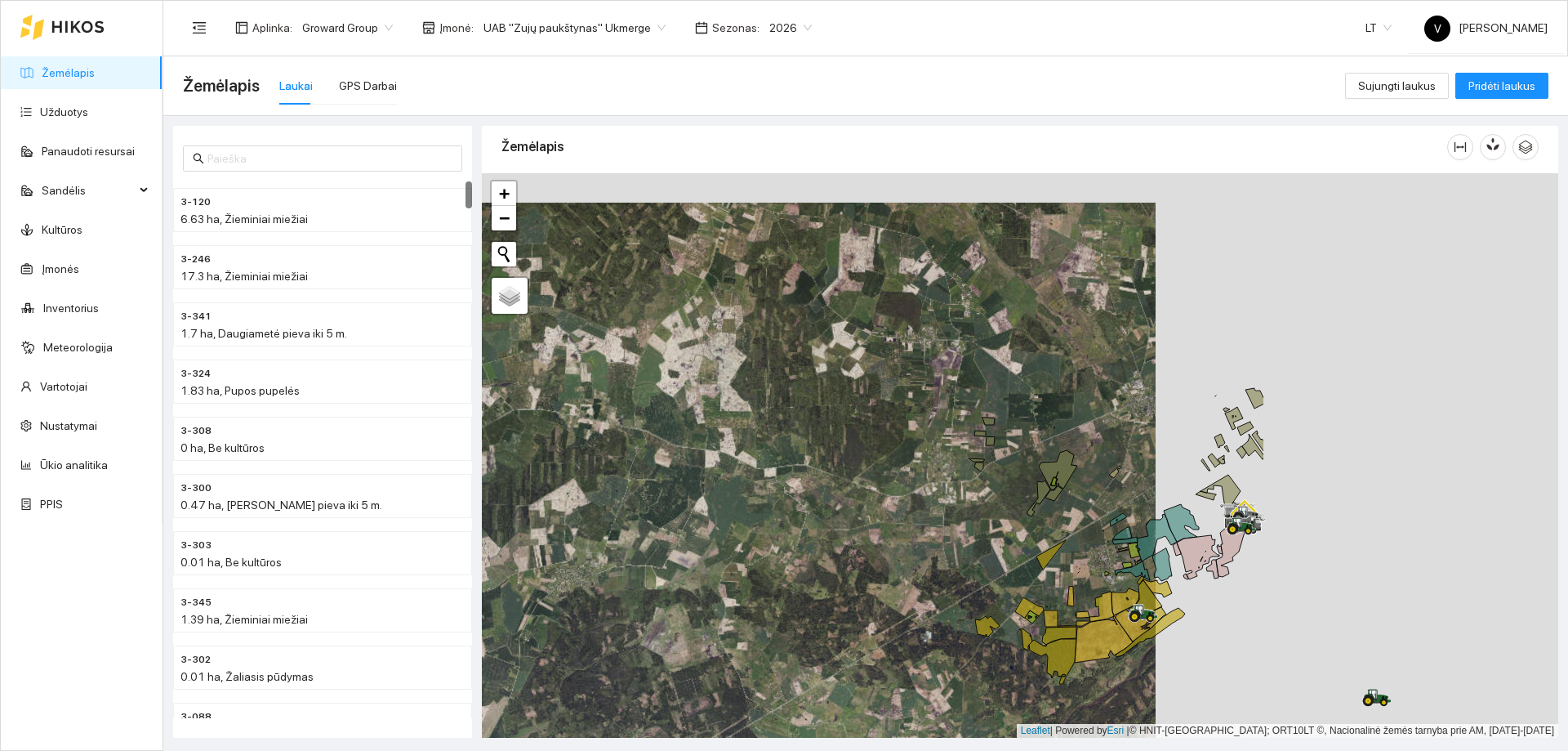
drag, startPoint x: 1259, startPoint y: 510, endPoint x: 1096, endPoint y: 603, distance: 187.7
click at [992, 535] on div at bounding box center [1020, 456] width 1076 height 565
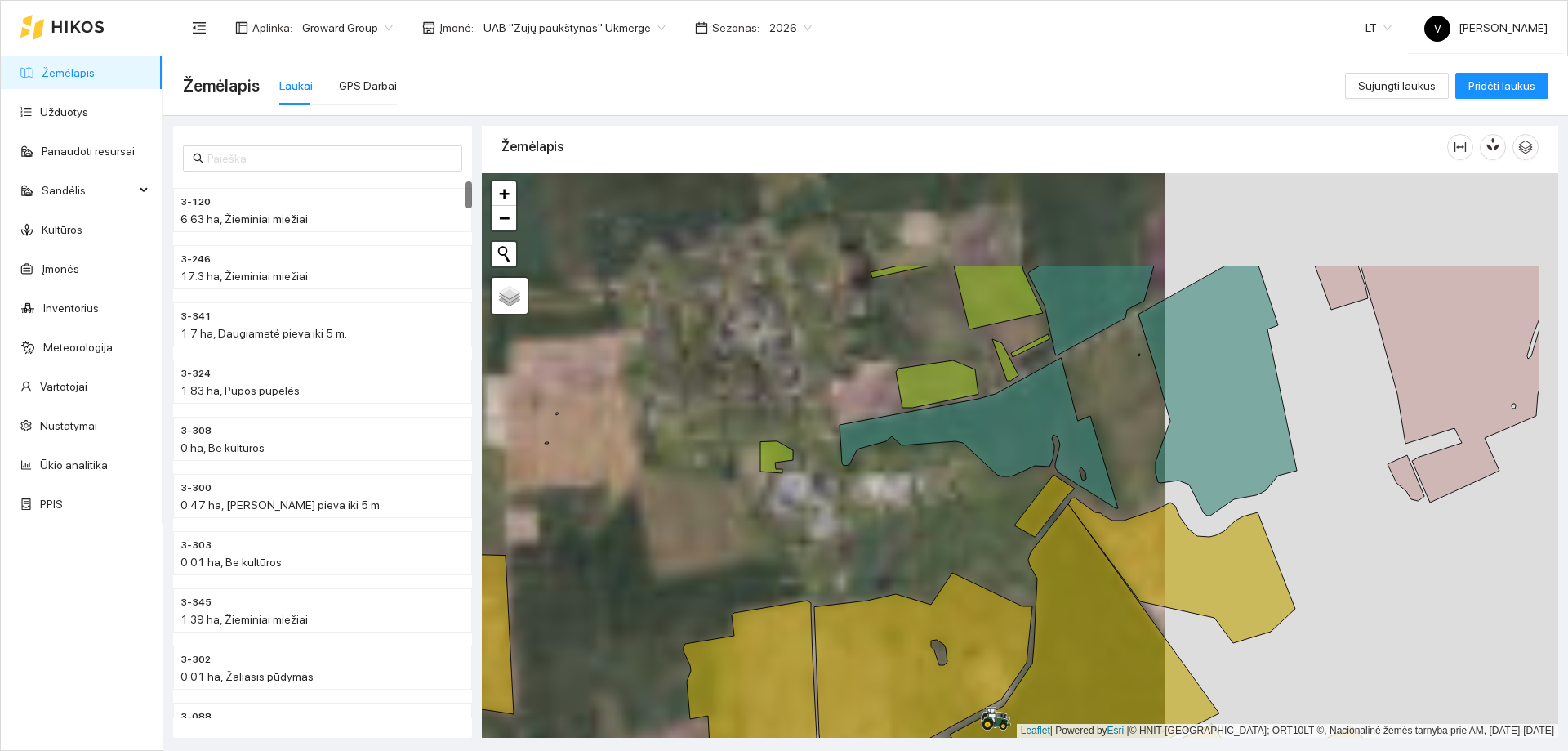
drag, startPoint x: 1228, startPoint y: 420, endPoint x: 995, endPoint y: 638, distance: 319.1
click at [1068, 638] on icon at bounding box center [1182, 570] width 227 height 146
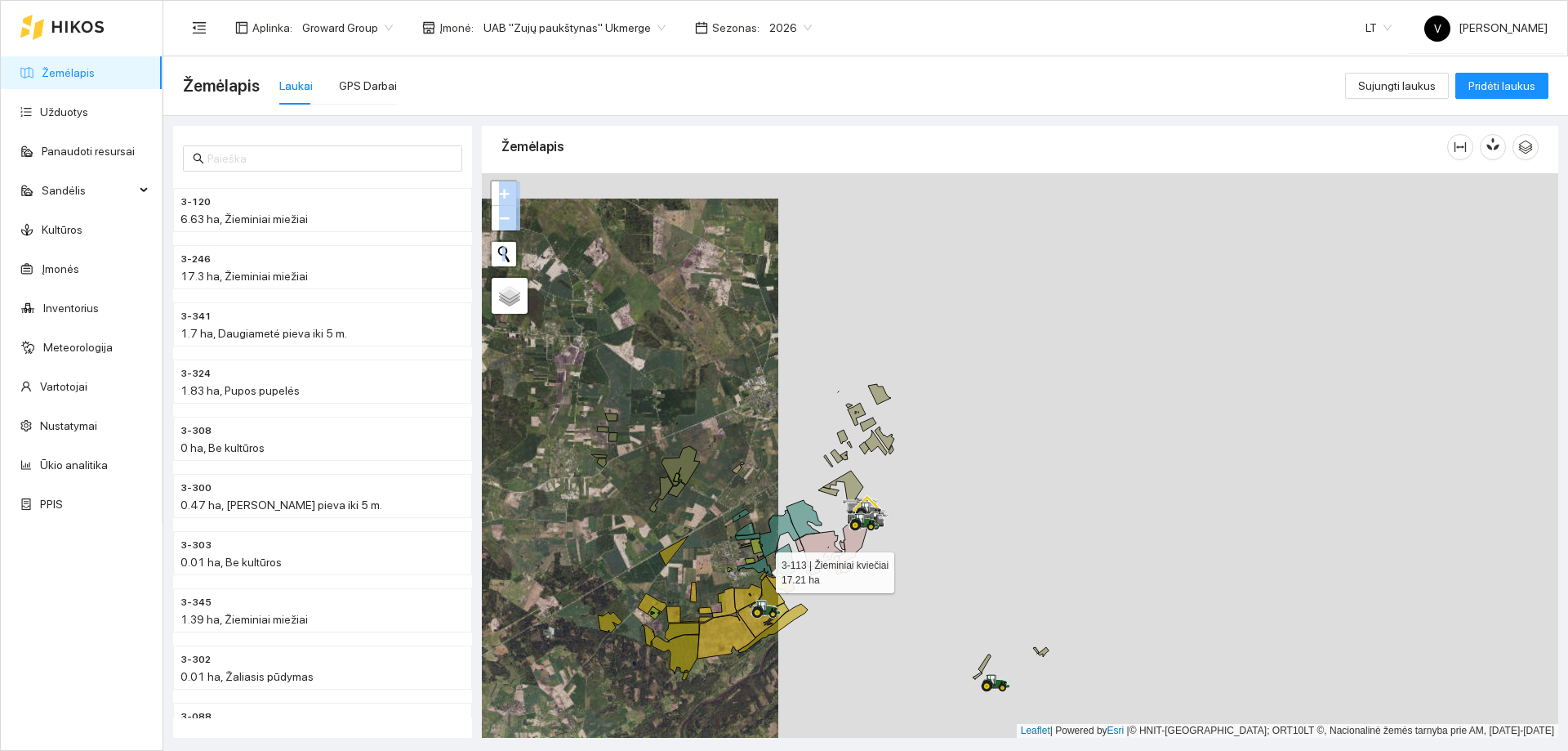
drag, startPoint x: 761, startPoint y: 569, endPoint x: 982, endPoint y: 282, distance: 362.2
click at [982, 282] on div at bounding box center [1020, 456] width 1076 height 565
drag, startPoint x: 758, startPoint y: 568, endPoint x: 830, endPoint y: 380, distance: 201.3
click at [773, 557] on icon at bounding box center [755, 566] width 35 height 18
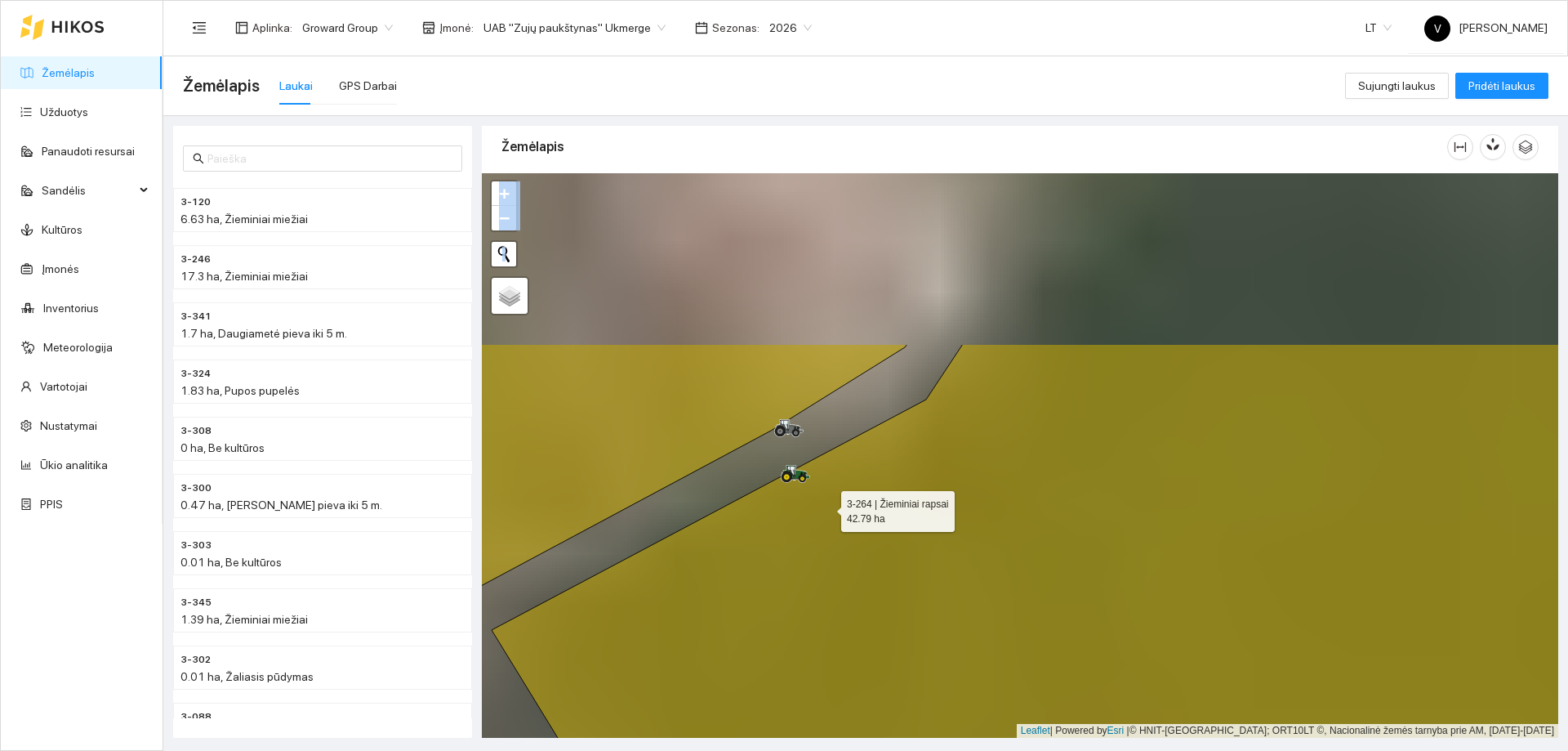
drag, startPoint x: 814, startPoint y: 400, endPoint x: 811, endPoint y: 469, distance: 69.1
click at [826, 503] on icon at bounding box center [1085, 684] width 1188 height 679
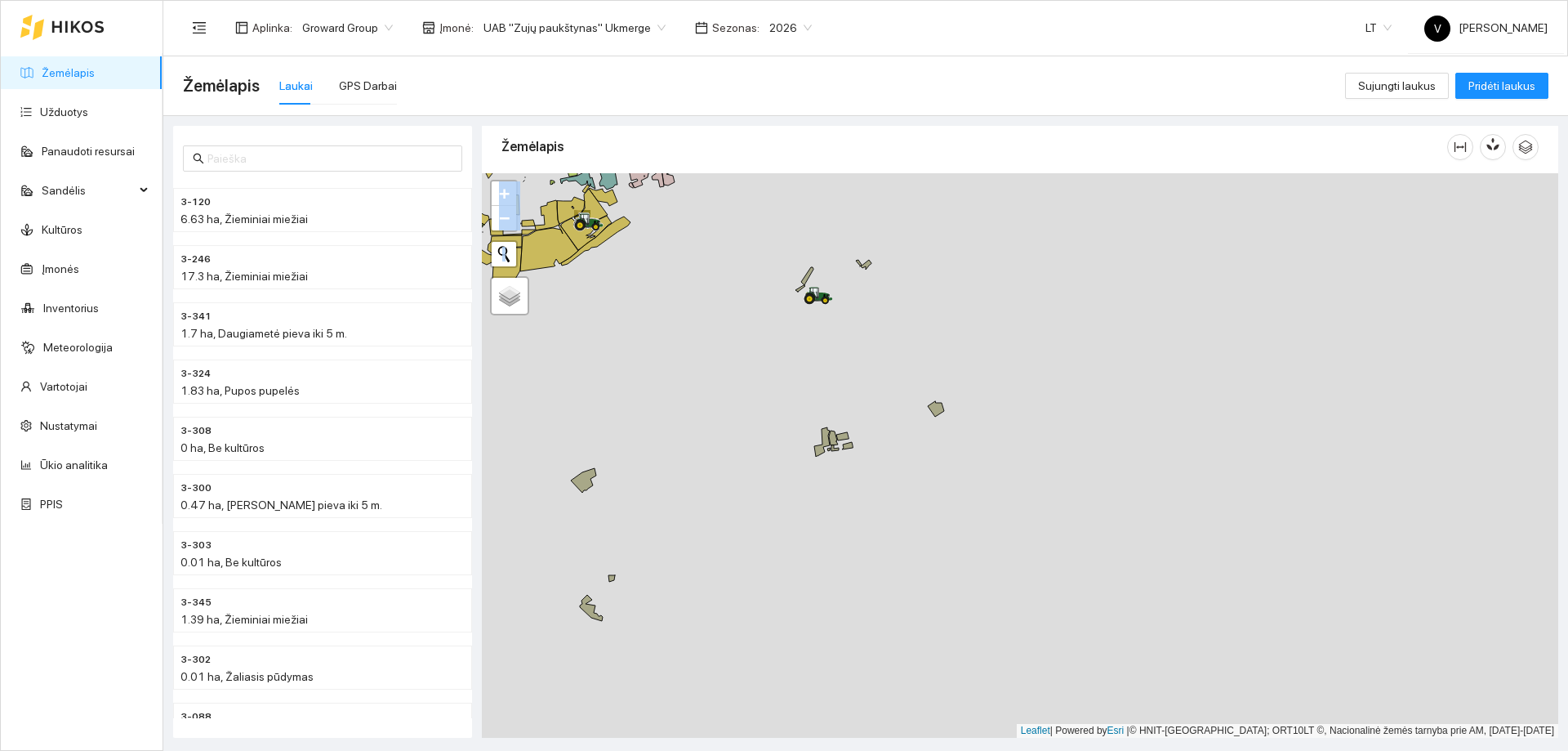
drag, startPoint x: 752, startPoint y: 545, endPoint x: 767, endPoint y: 520, distance: 29.2
click at [767, 521] on div at bounding box center [1020, 456] width 1076 height 565
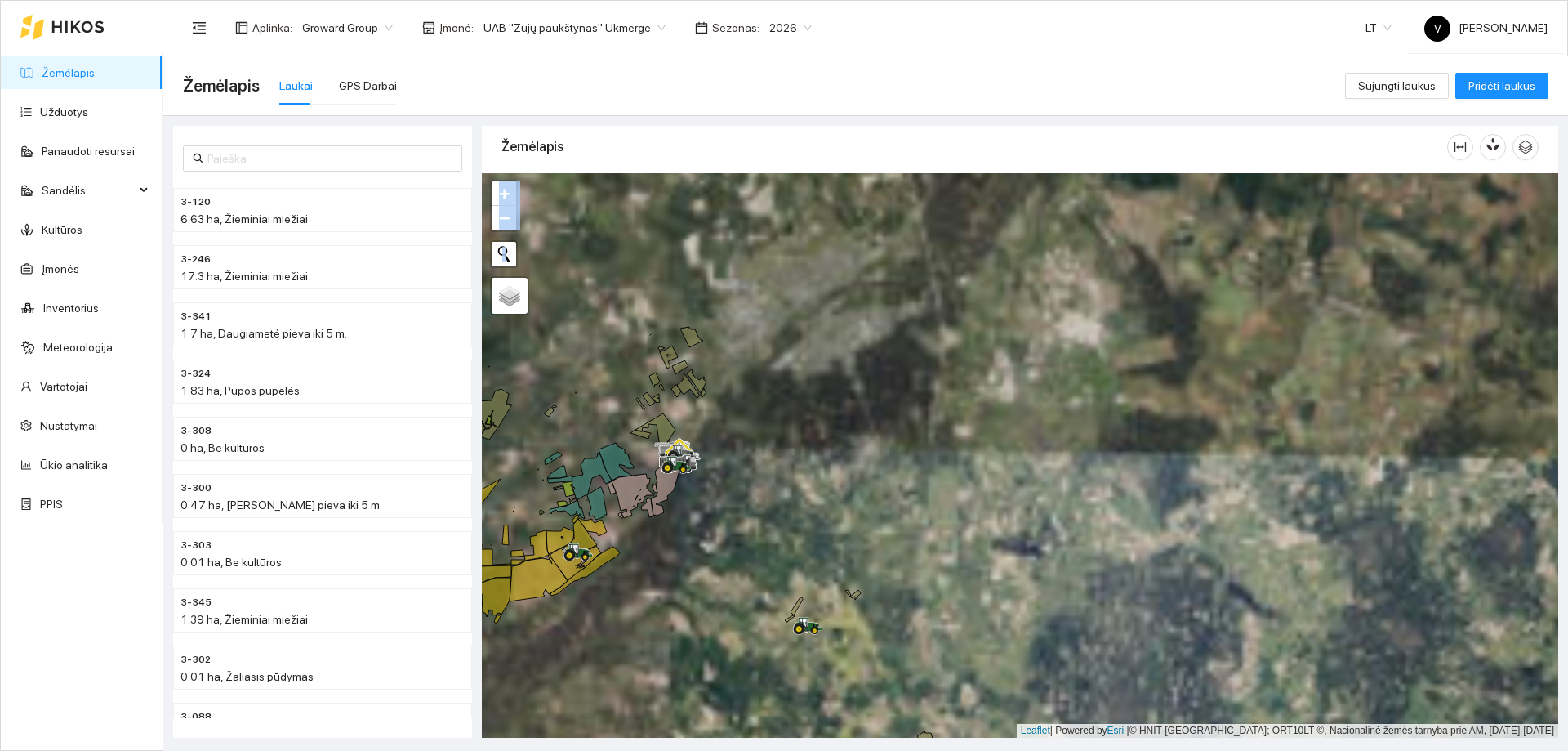
drag, startPoint x: 804, startPoint y: 403, endPoint x: 831, endPoint y: 578, distance: 177.1
click at [831, 578] on div at bounding box center [1020, 456] width 1076 height 565
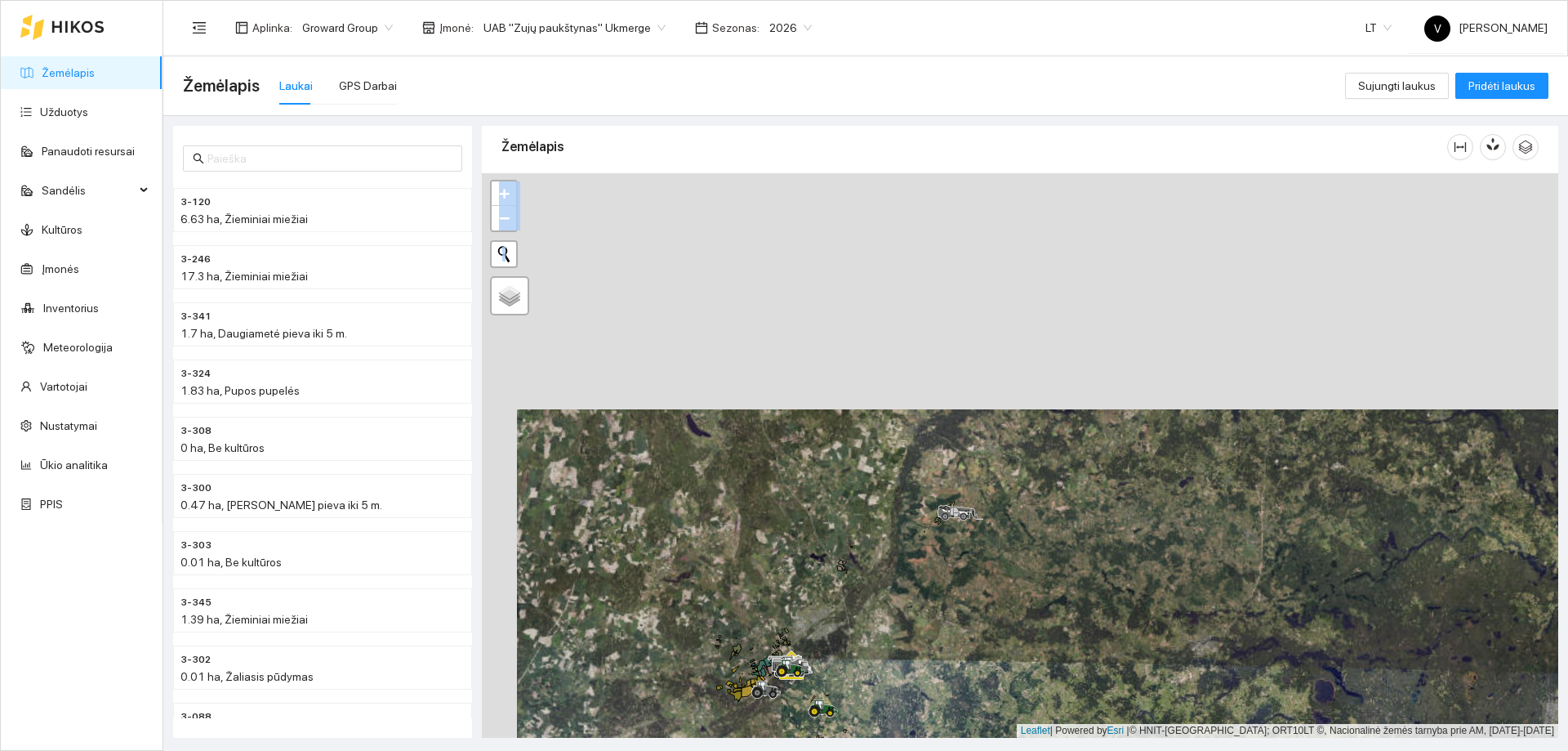
drag, startPoint x: 934, startPoint y: 404, endPoint x: 928, endPoint y: 548, distance: 144.1
click at [928, 548] on div at bounding box center [1020, 456] width 1076 height 565
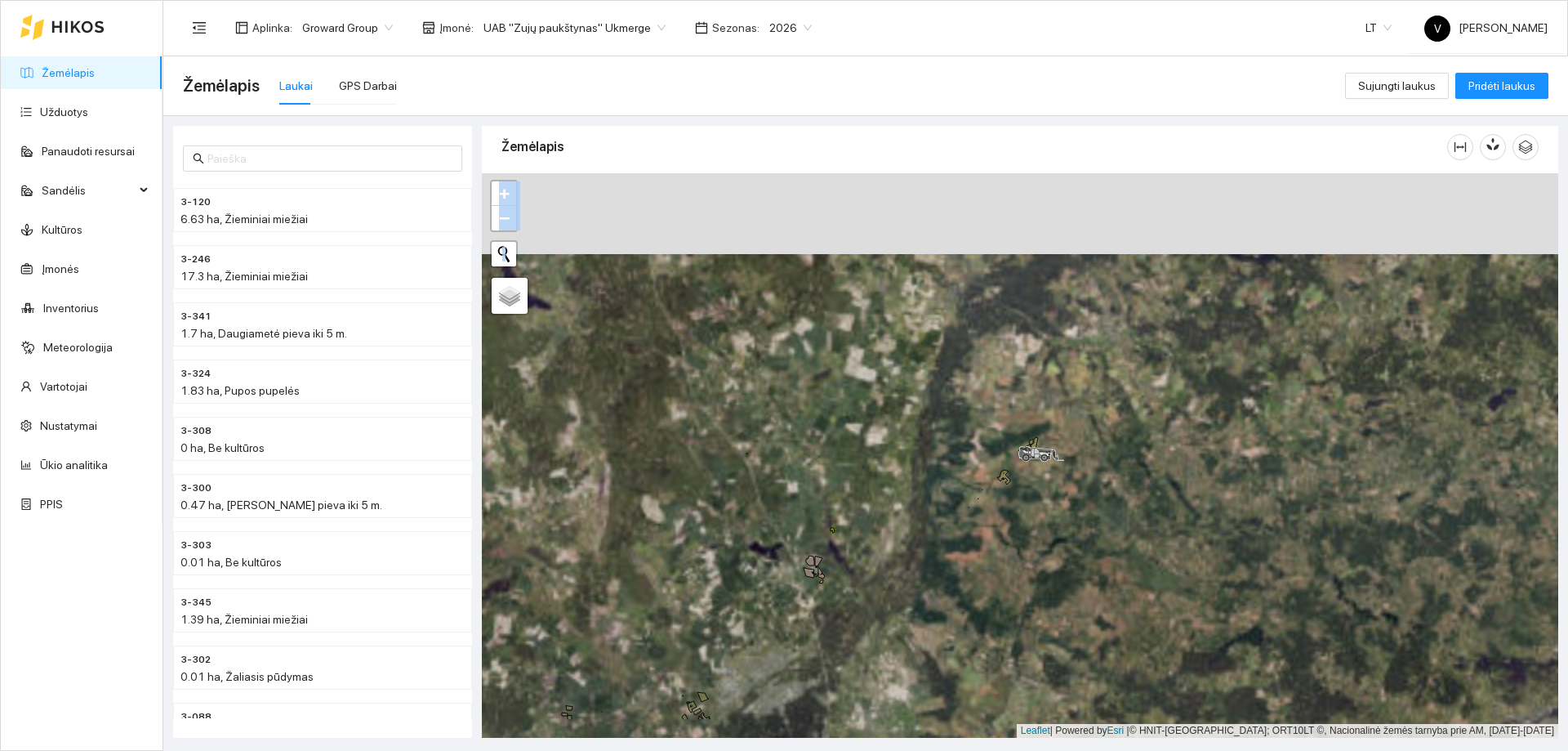
drag, startPoint x: 843, startPoint y: 557, endPoint x: 955, endPoint y: 455, distance: 151.5
click at [955, 458] on div at bounding box center [1020, 456] width 1076 height 565
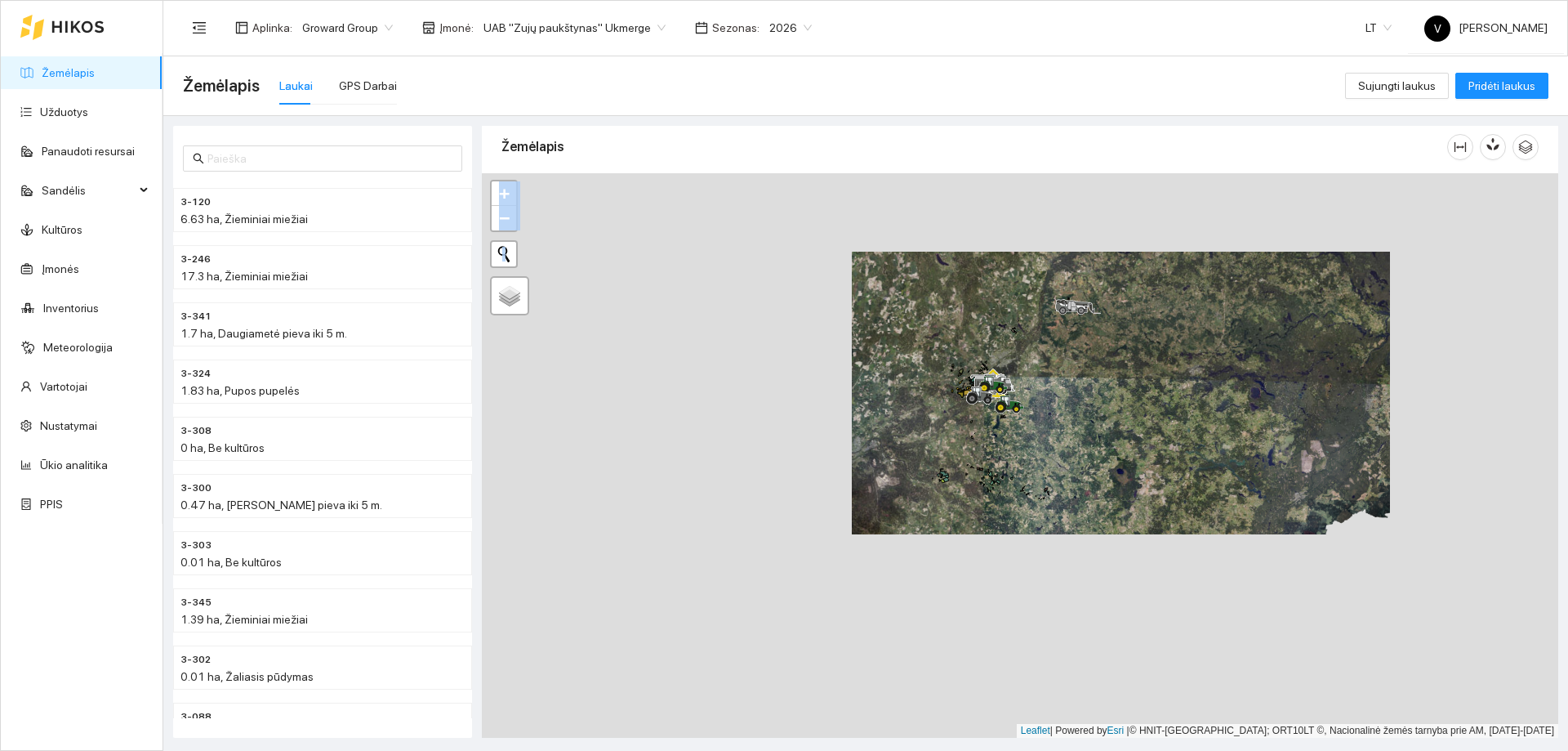
drag, startPoint x: 936, startPoint y: 611, endPoint x: 1027, endPoint y: 446, distance: 188.4
click at [1027, 447] on div at bounding box center [1020, 456] width 1076 height 565
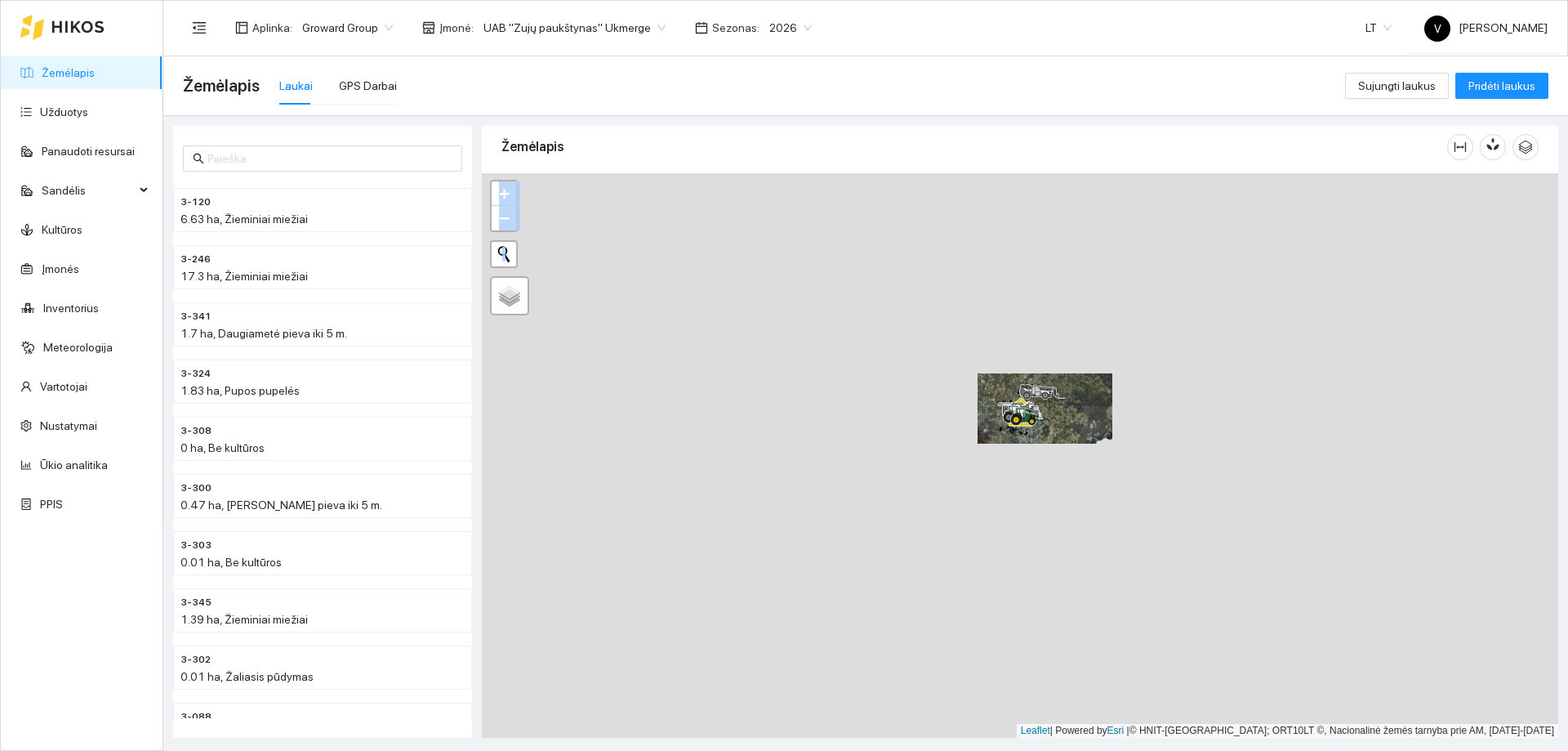
drag, startPoint x: 972, startPoint y: 622, endPoint x: 1008, endPoint y: 475, distance: 151.3
click at [1008, 475] on div at bounding box center [1020, 456] width 1076 height 565
